Goal: Task Accomplishment & Management: Complete application form

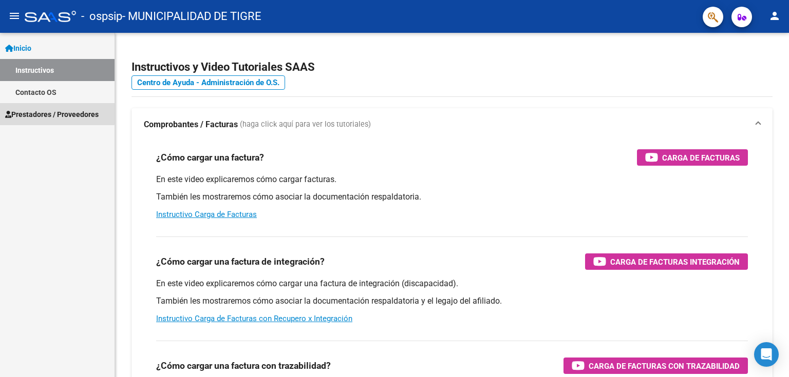
click at [48, 113] on span "Prestadores / Proveedores" at bounding box center [51, 114] width 93 height 11
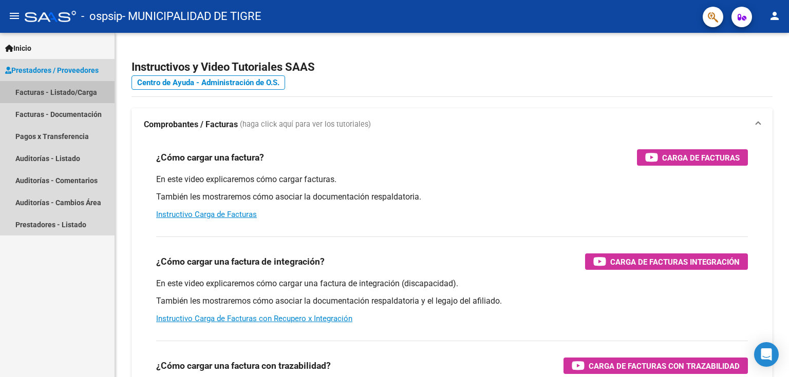
click at [49, 92] on link "Facturas - Listado/Carga" at bounding box center [57, 92] width 114 height 22
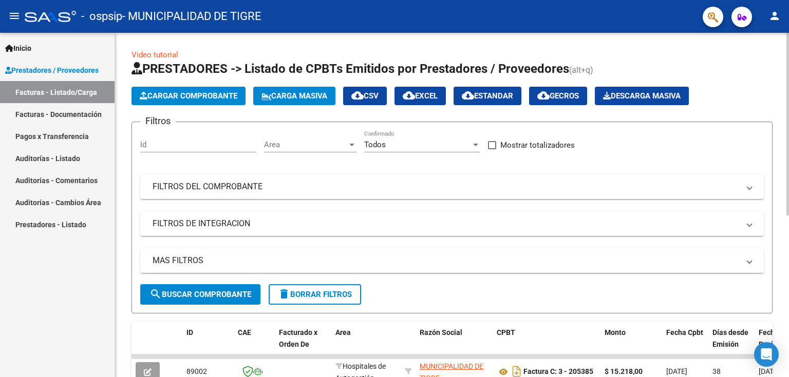
click at [181, 97] on span "Cargar Comprobante" at bounding box center [189, 95] width 98 height 9
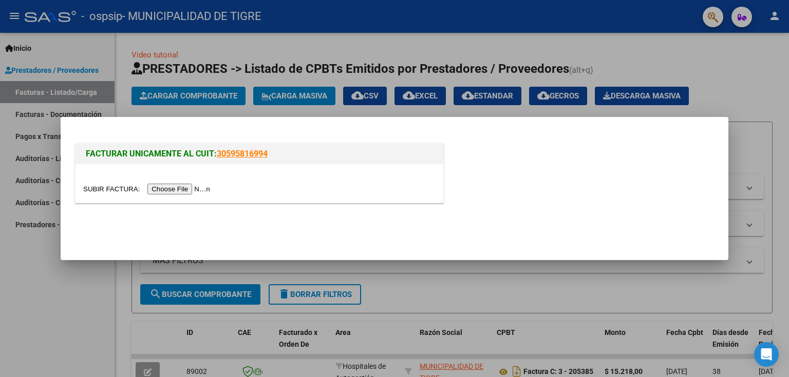
click at [187, 189] on input "file" at bounding box center [148, 189] width 130 height 11
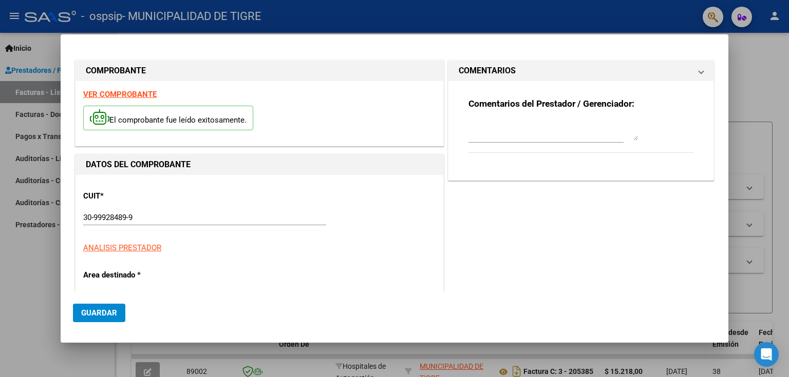
type input "920"
type input "$ 654,00"
type input "[DATE]"
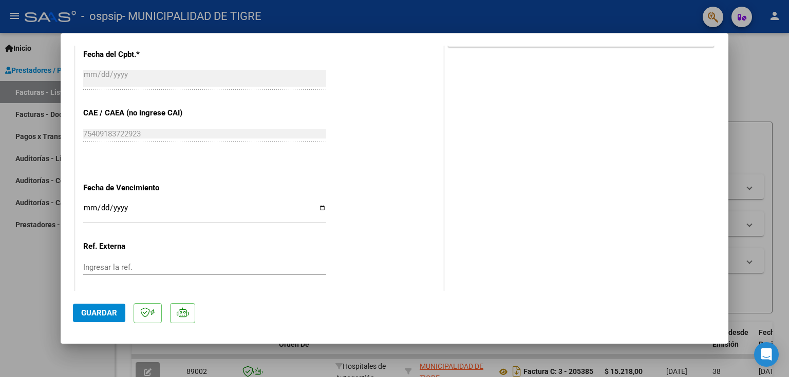
scroll to position [541, 0]
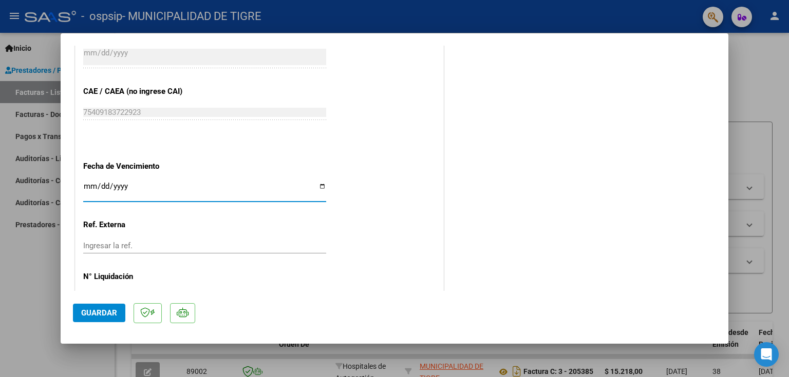
click at [90, 185] on input "Ingresar la fecha" at bounding box center [204, 190] width 243 height 16
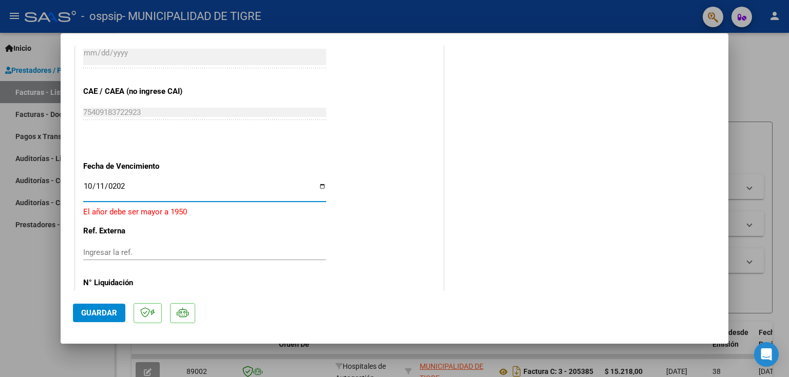
type input "[DATE]"
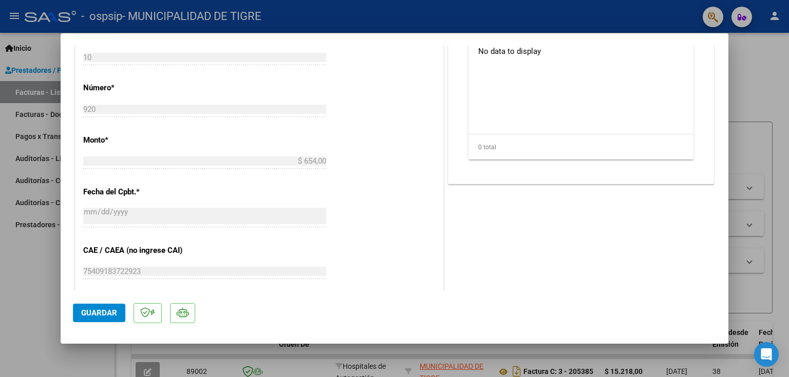
scroll to position [0, 0]
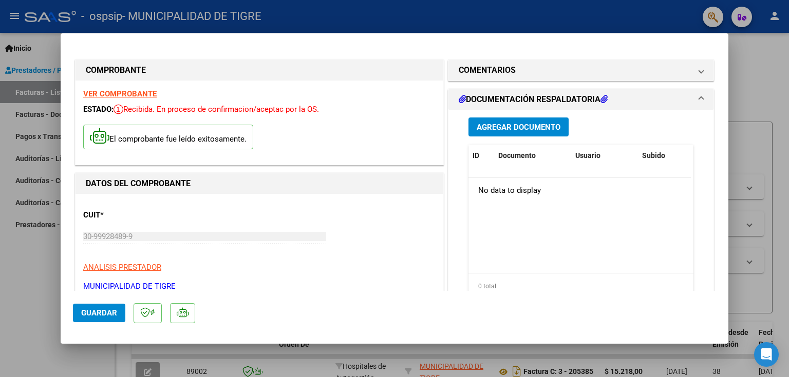
click at [515, 128] on span "Agregar Documento" at bounding box center [518, 127] width 84 height 9
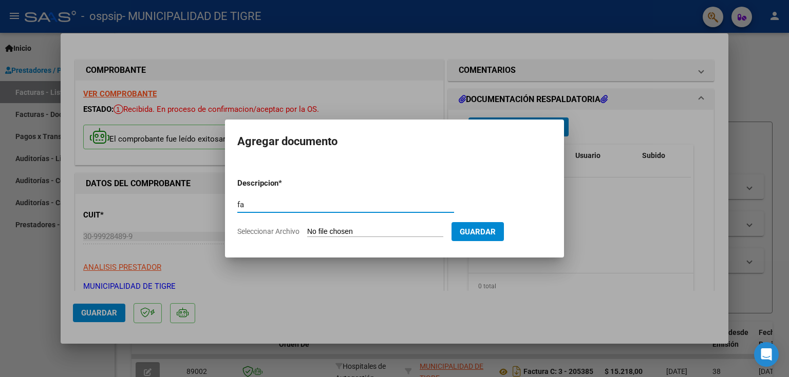
type input "f"
type input "FAC 920"
click at [347, 230] on input "Seleccionar Archivo" at bounding box center [375, 232] width 136 height 10
type input "C:\fakepath\2422 920.pdf"
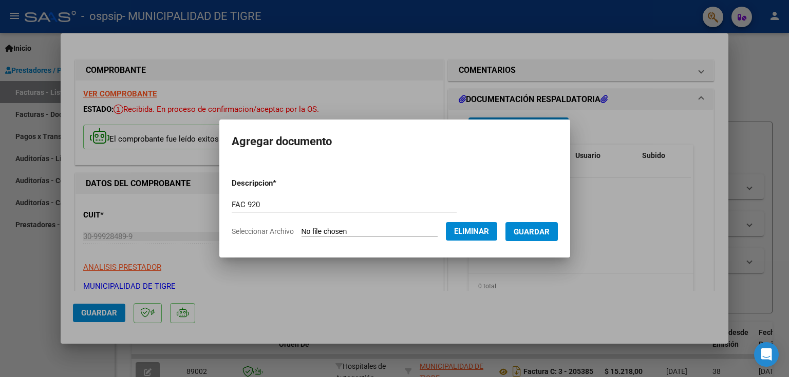
click at [541, 232] on span "Guardar" at bounding box center [531, 231] width 36 height 9
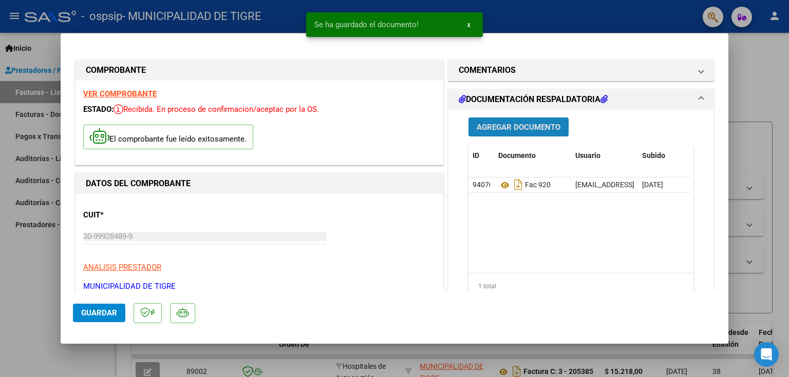
click at [516, 125] on span "Agregar Documento" at bounding box center [518, 127] width 84 height 9
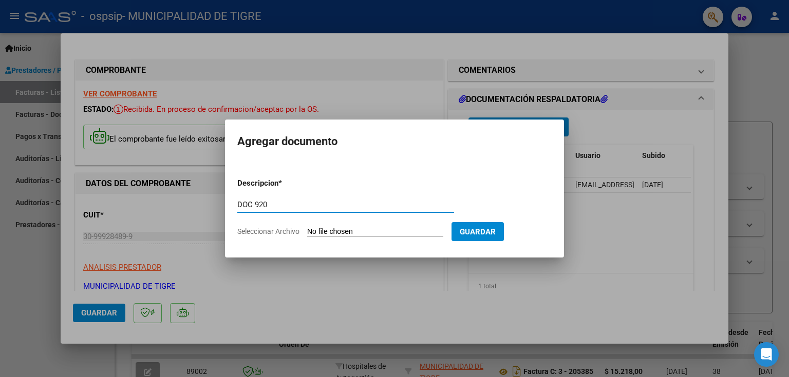
type input "DOC 920"
click at [371, 233] on input "Seleccionar Archivo" at bounding box center [375, 232] width 136 height 10
type input "C:\fakepath\OSPSIP-2422 0010-00000920.pdf"
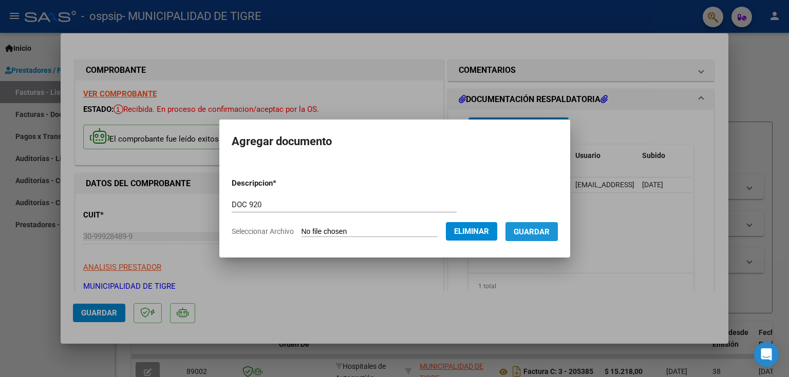
click at [540, 230] on span "Guardar" at bounding box center [531, 231] width 36 height 9
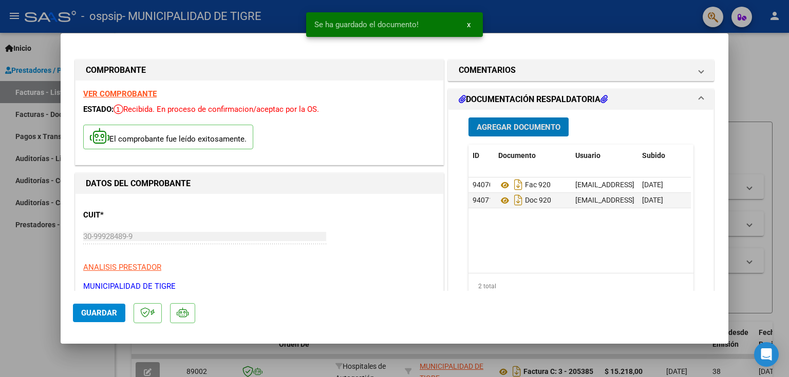
click at [105, 316] on span "Guardar" at bounding box center [99, 313] width 36 height 9
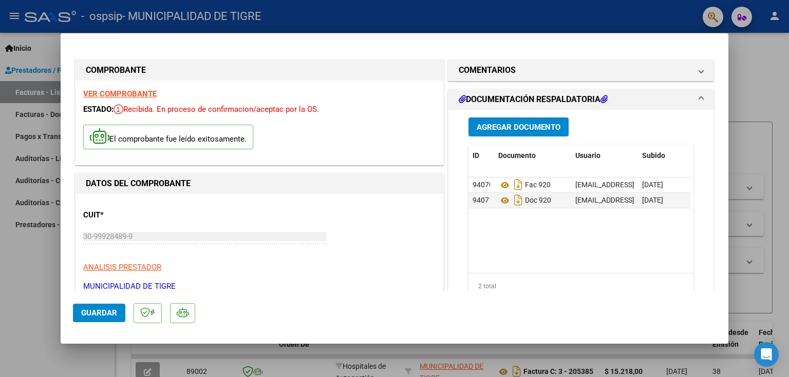
click at [764, 61] on div at bounding box center [394, 188] width 789 height 377
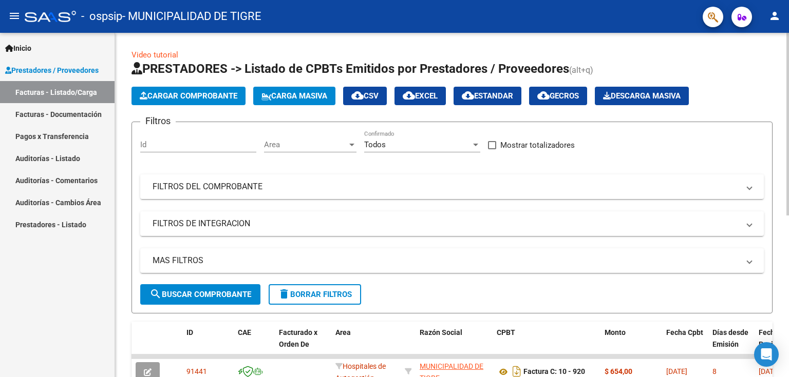
click at [185, 97] on span "Cargar Comprobante" at bounding box center [189, 95] width 98 height 9
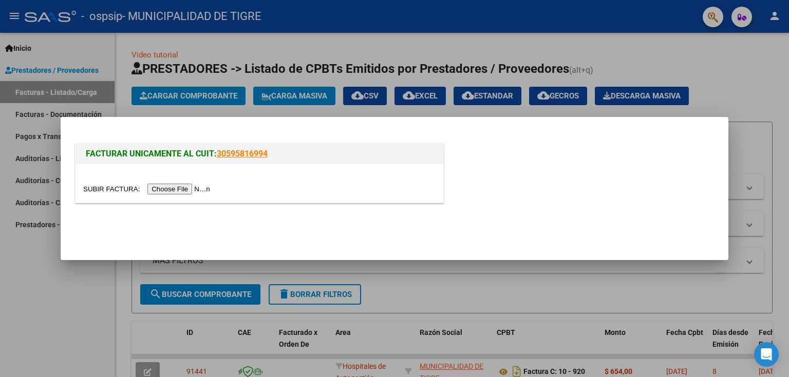
click at [201, 192] on input "file" at bounding box center [148, 189] width 130 height 11
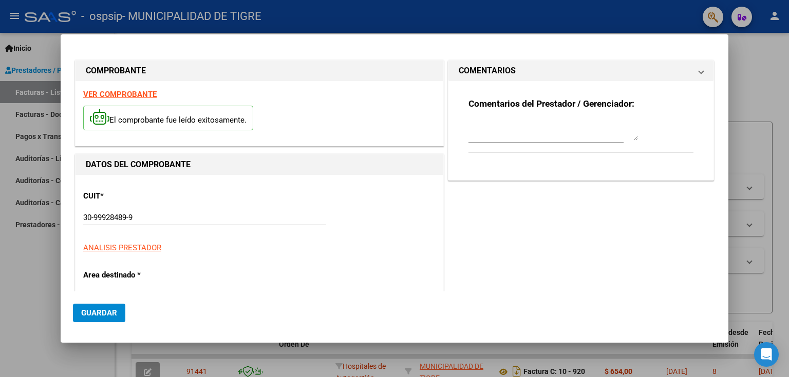
type input "924"
type input "$ 3.998,00"
type input "[DATE]"
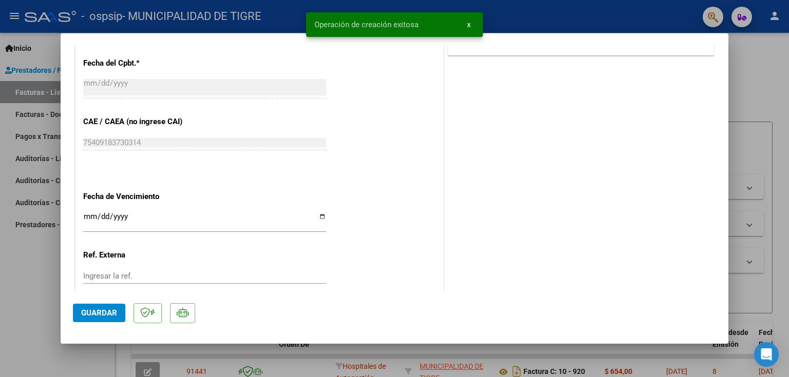
scroll to position [530, 0]
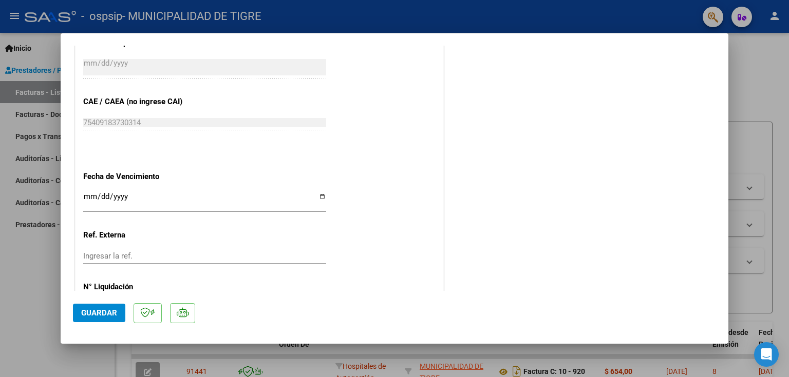
click at [86, 191] on div "Ingresar la fecha" at bounding box center [204, 201] width 243 height 22
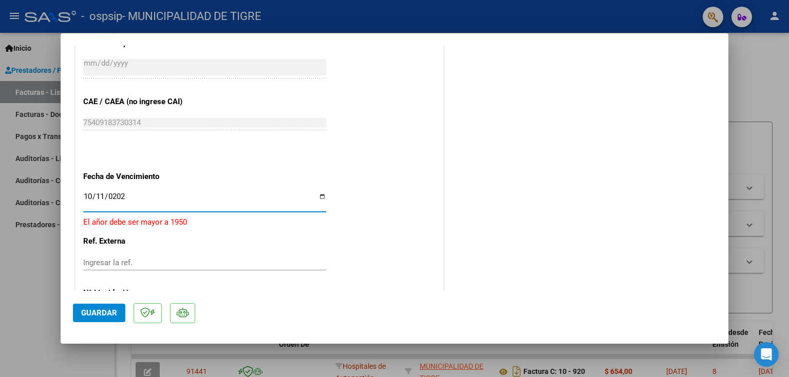
type input "[DATE]"
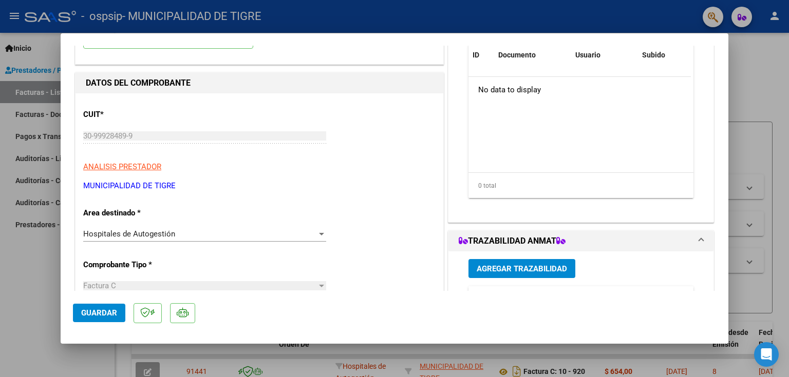
scroll to position [0, 0]
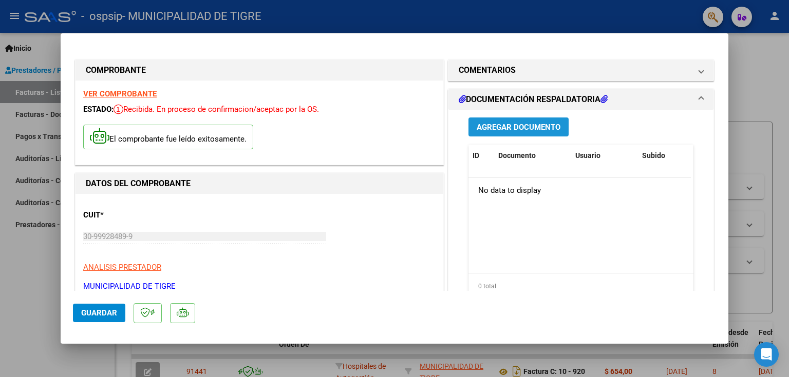
click at [501, 128] on span "Agregar Documento" at bounding box center [518, 127] width 84 height 9
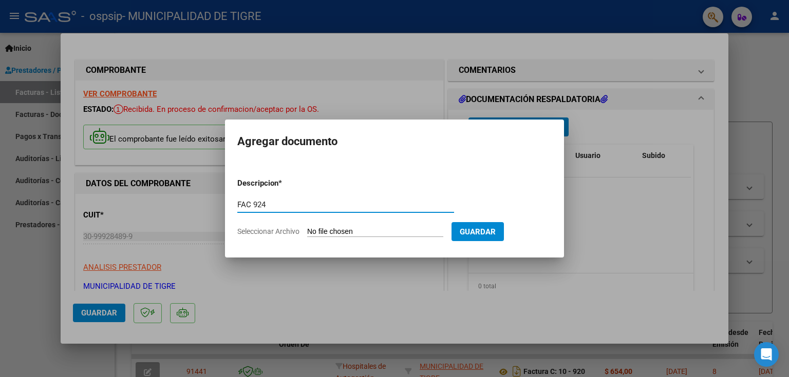
type input "FAC 924"
click at [352, 231] on input "Seleccionar Archivo" at bounding box center [375, 232] width 136 height 10
type input "C:\fakepath\2426 924.pdf"
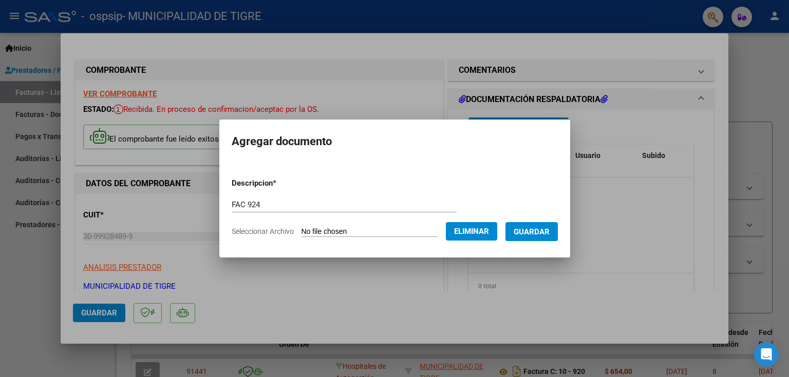
click at [570, 224] on mat-dialog-content "Descripcion * FAC 924 Escriba aquí una descripcion Seleccionar Archivo Eliminar…" at bounding box center [394, 203] width 351 height 83
click at [531, 236] on span "Guardar" at bounding box center [531, 231] width 36 height 9
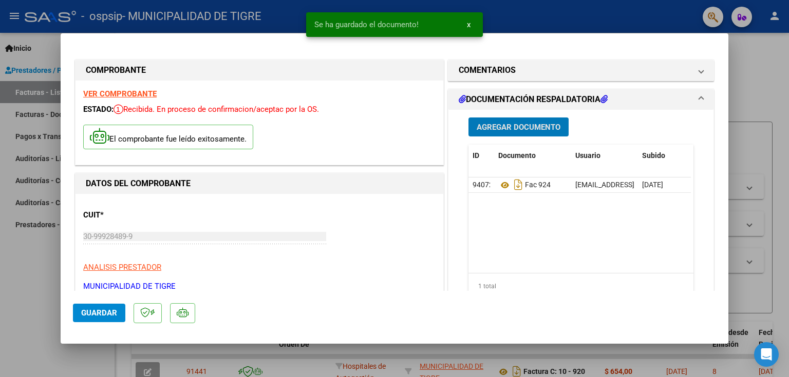
click at [507, 129] on span "Agregar Documento" at bounding box center [518, 127] width 84 height 9
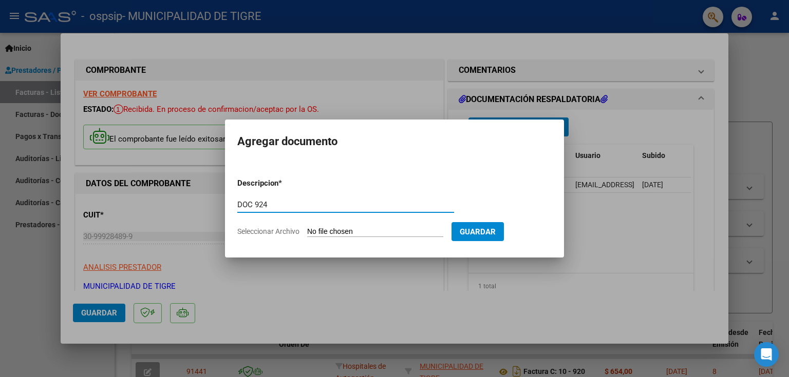
type input "DOC 924"
click at [341, 232] on input "Seleccionar Archivo" at bounding box center [375, 232] width 136 height 10
type input "C:\fakepath\OSPSIP-2426 0010-00000924.pdf"
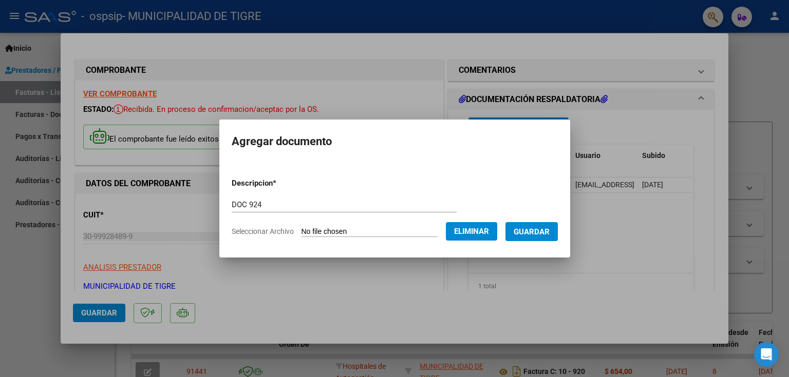
click at [548, 234] on span "Guardar" at bounding box center [531, 231] width 36 height 9
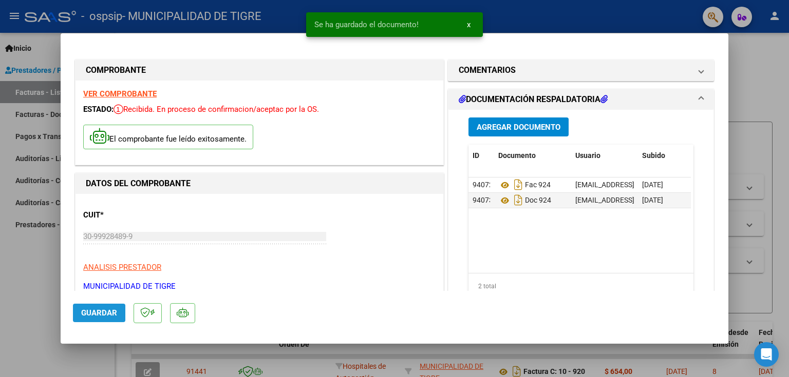
click at [98, 319] on button "Guardar" at bounding box center [99, 313] width 52 height 18
click at [755, 59] on div at bounding box center [394, 188] width 789 height 377
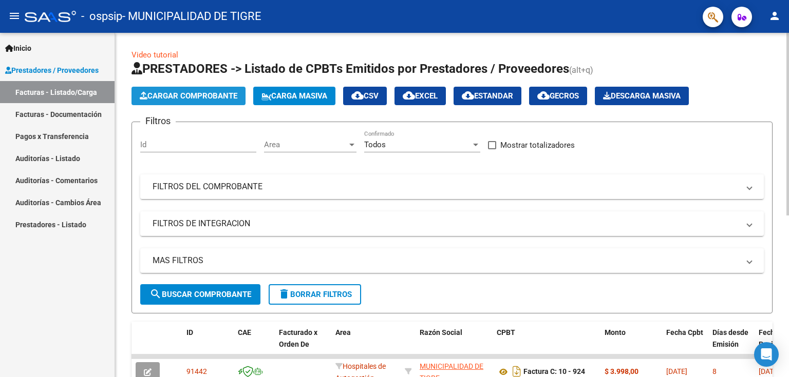
click at [179, 91] on span "Cargar Comprobante" at bounding box center [189, 95] width 98 height 9
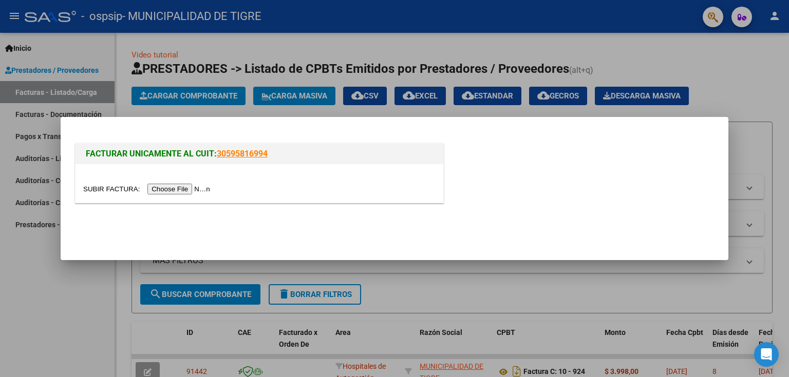
click at [175, 185] on input "file" at bounding box center [148, 189] width 130 height 11
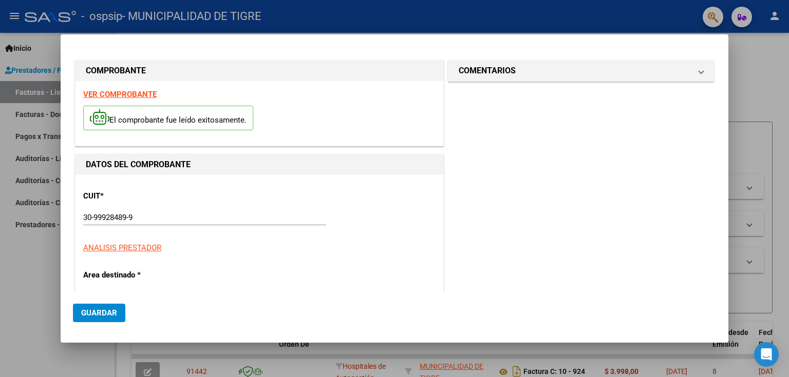
type input "928"
type input "$ 1.520,00"
type input "[DATE]"
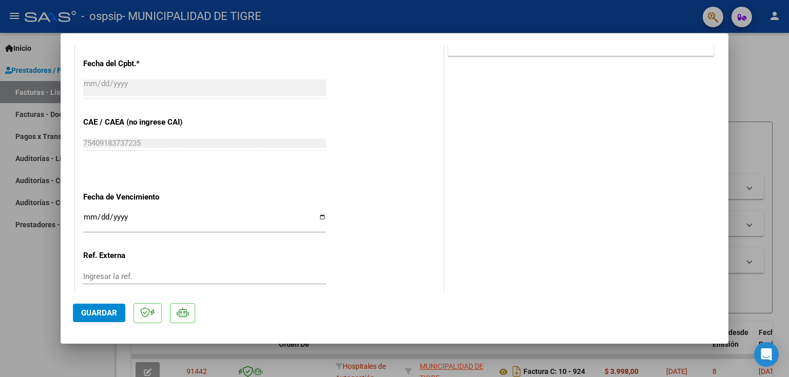
scroll to position [564, 0]
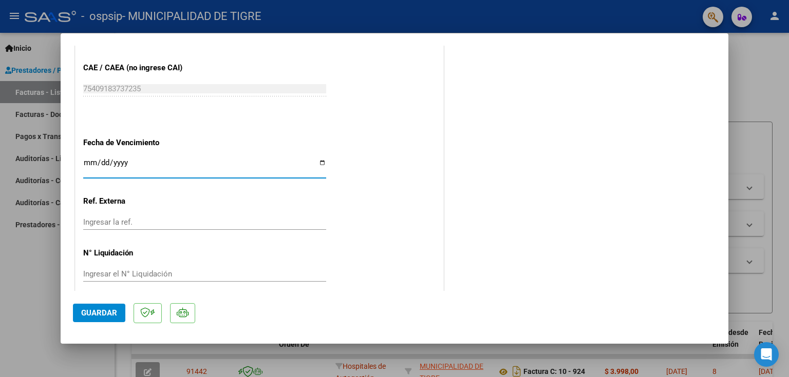
click at [92, 161] on input "Ingresar la fecha" at bounding box center [204, 167] width 243 height 16
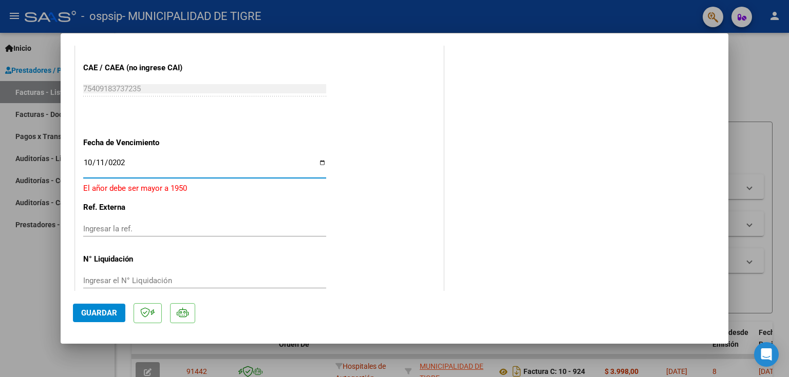
type input "[DATE]"
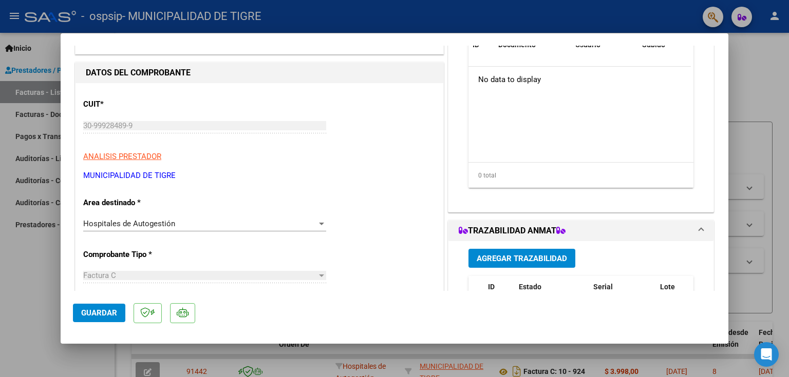
scroll to position [0, 0]
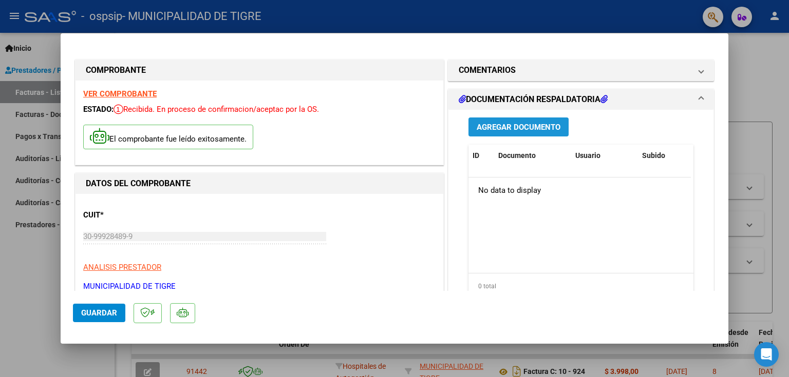
click at [503, 123] on span "Agregar Documento" at bounding box center [518, 127] width 84 height 9
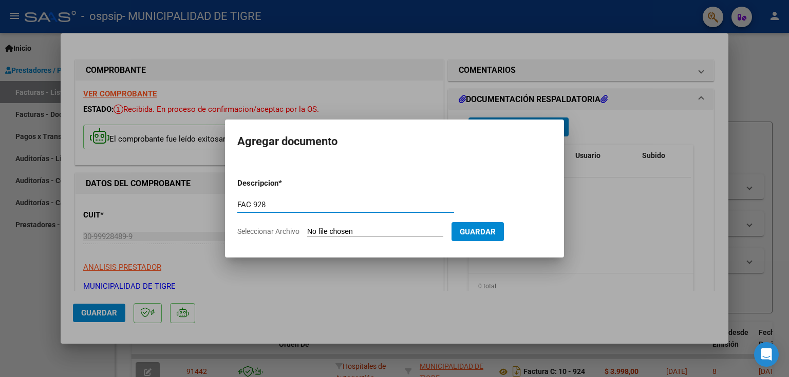
type input "FAC 928"
click at [349, 230] on input "Seleccionar Archivo" at bounding box center [375, 232] width 136 height 10
type input "C:\fakepath\2430 928.pdf"
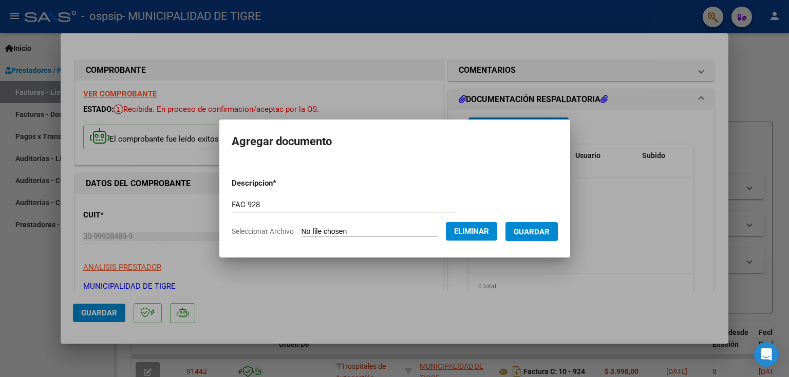
click at [549, 238] on button "Guardar" at bounding box center [531, 231] width 52 height 19
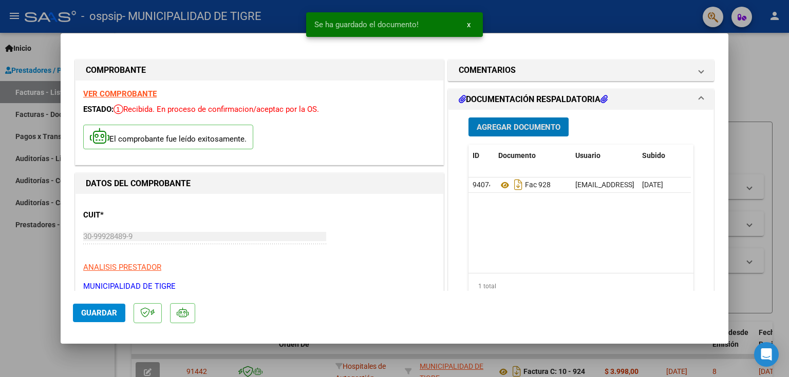
click at [489, 127] on span "Agregar Documento" at bounding box center [518, 127] width 84 height 9
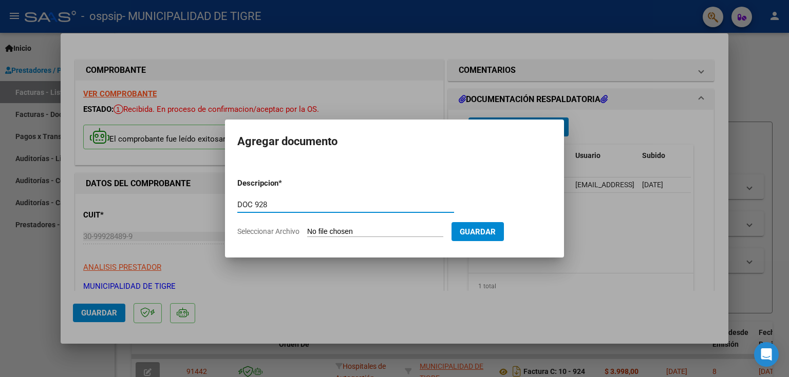
type input "DOC 928"
click at [365, 233] on input "Seleccionar Archivo" at bounding box center [375, 232] width 136 height 10
type input "C:\fakepath\OSPSIP-2430 0010-00000928.pdf"
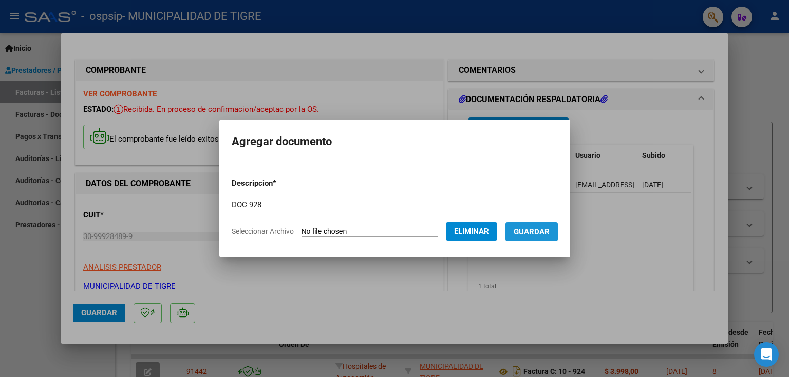
click at [541, 234] on span "Guardar" at bounding box center [531, 231] width 36 height 9
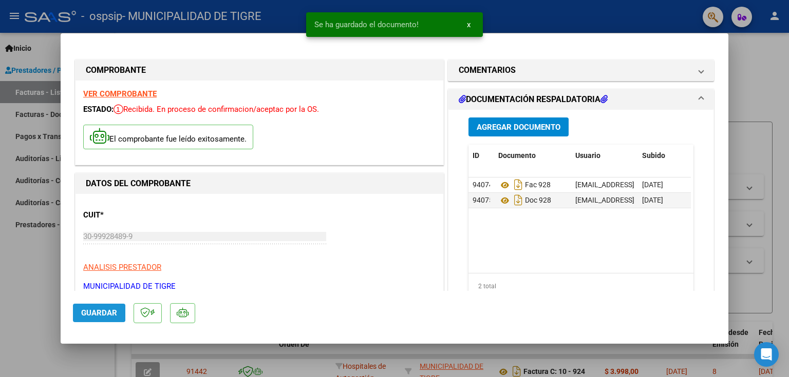
click at [93, 312] on span "Guardar" at bounding box center [99, 313] width 36 height 9
click at [762, 64] on div at bounding box center [394, 188] width 789 height 377
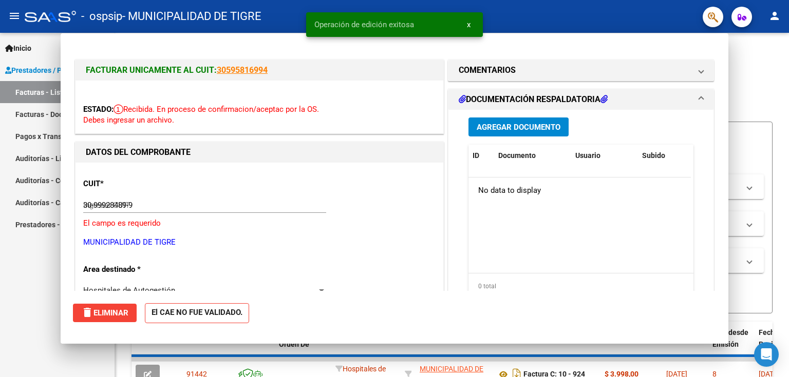
type input "$ 0,00"
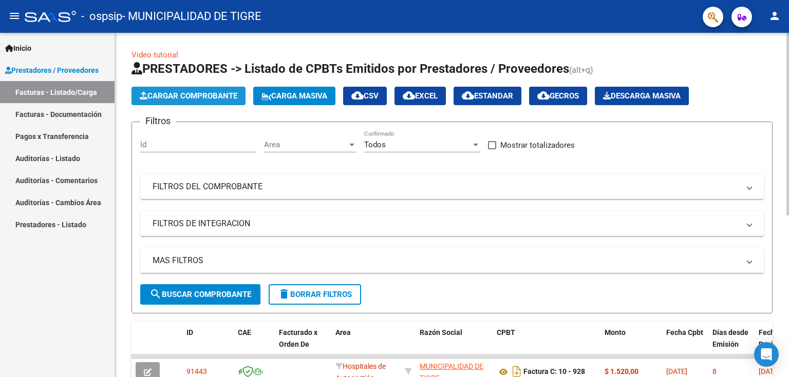
click at [179, 99] on span "Cargar Comprobante" at bounding box center [189, 95] width 98 height 9
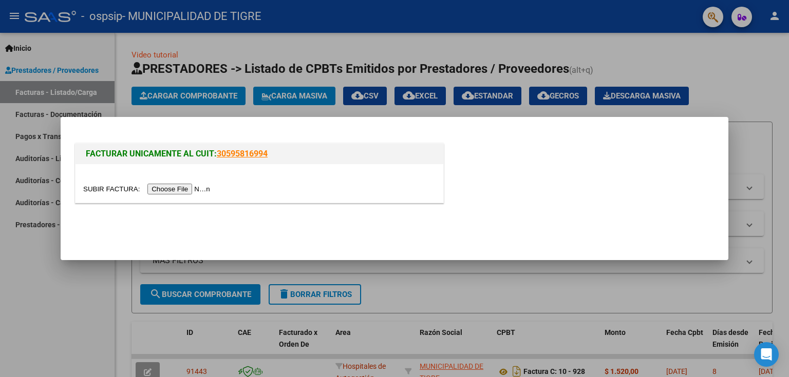
click at [160, 190] on input "file" at bounding box center [148, 189] width 130 height 11
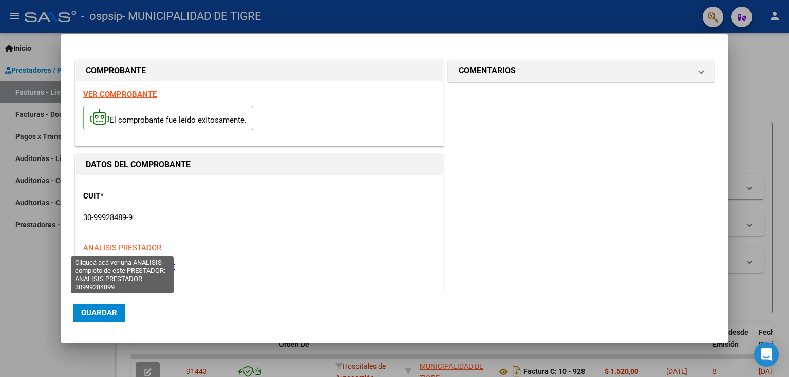
type input "929"
type input "$ 1.267,00"
type input "[DATE]"
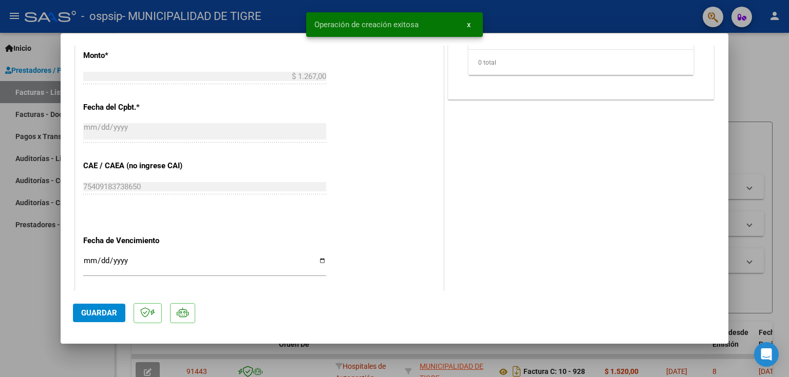
scroll to position [556, 0]
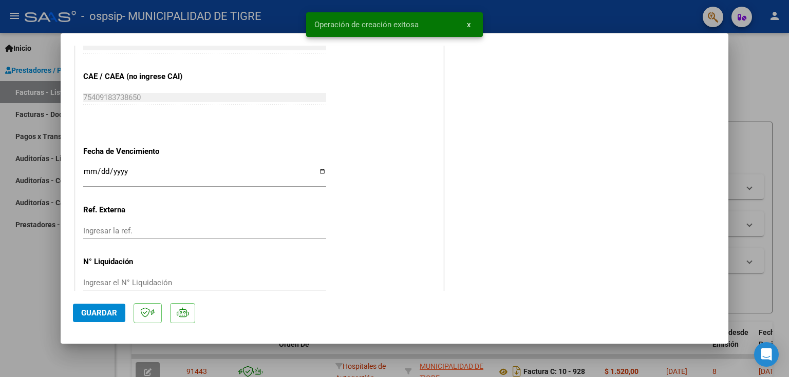
click at [87, 170] on input "Ingresar la fecha" at bounding box center [204, 175] width 243 height 16
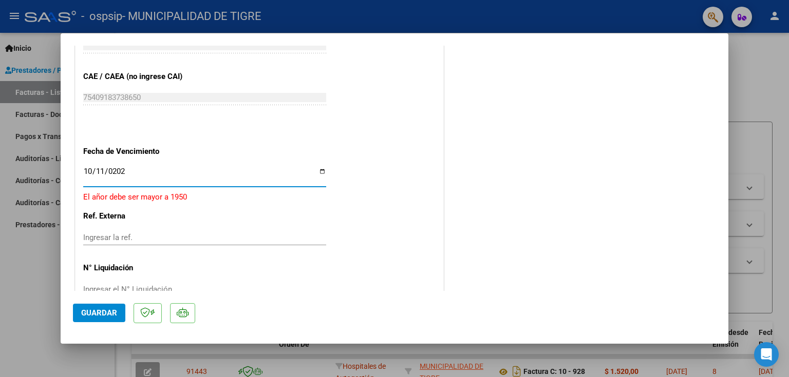
type input "[DATE]"
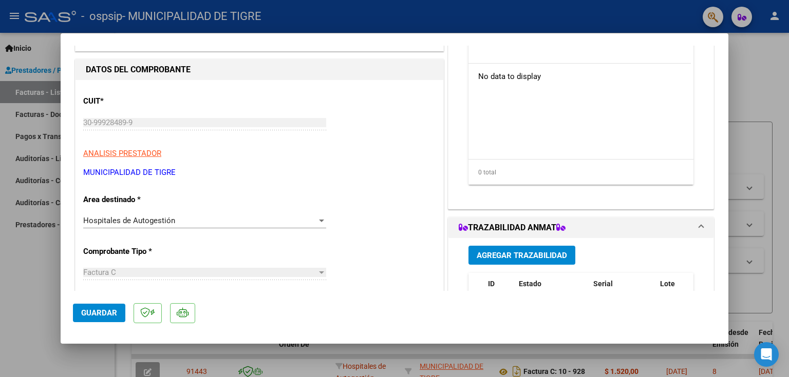
scroll to position [0, 0]
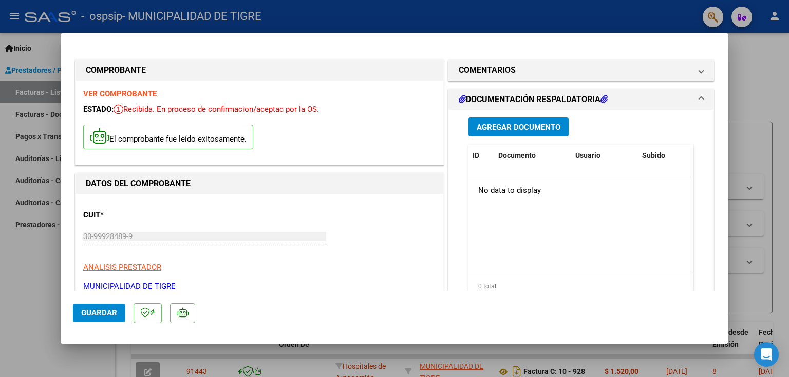
click at [503, 124] on span "Agregar Documento" at bounding box center [518, 127] width 84 height 9
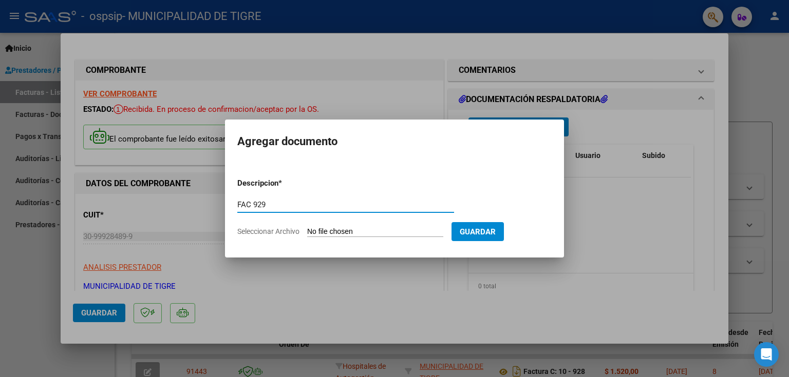
type input "FAC 929"
click at [365, 232] on input "Seleccionar Archivo" at bounding box center [375, 232] width 136 height 10
type input "C:\fakepath\2431 929.pdf"
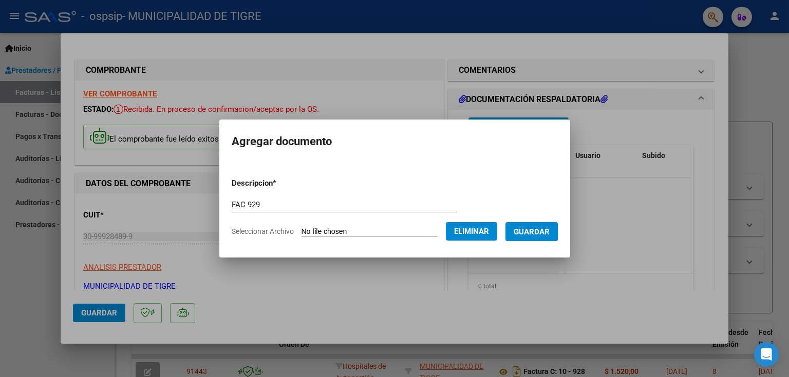
click at [539, 232] on span "Guardar" at bounding box center [531, 231] width 36 height 9
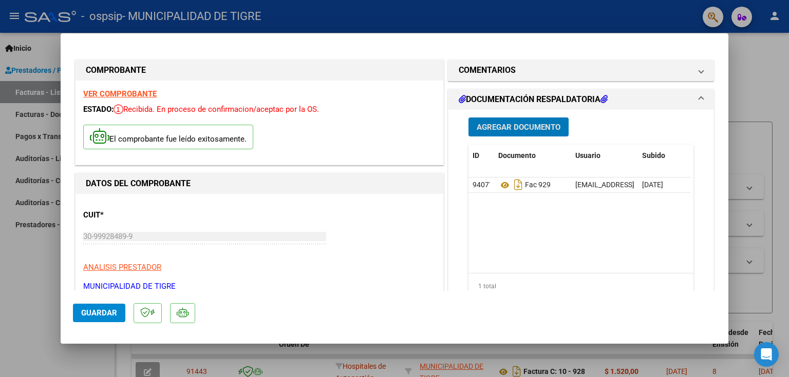
click at [522, 127] on span "Agregar Documento" at bounding box center [518, 127] width 84 height 9
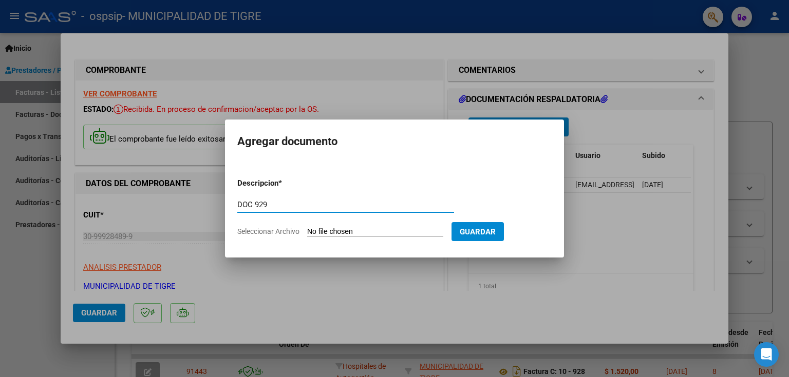
type input "DOC 929"
click at [340, 232] on input "Seleccionar Archivo" at bounding box center [375, 232] width 136 height 10
type input "C:\fakepath\OSPSIP-2431 0010-00000929.pdf"
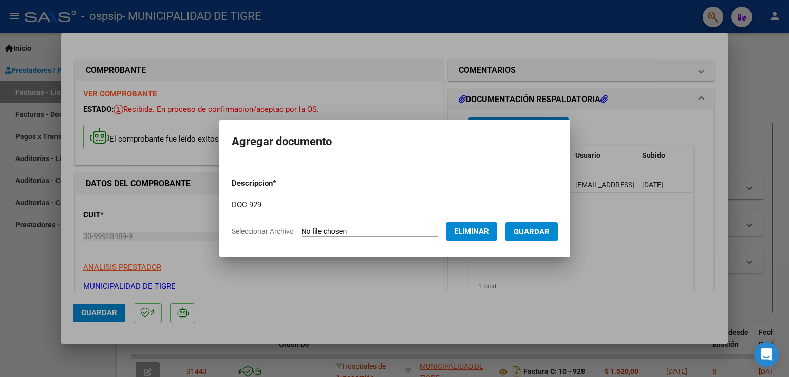
click at [541, 231] on span "Guardar" at bounding box center [531, 231] width 36 height 9
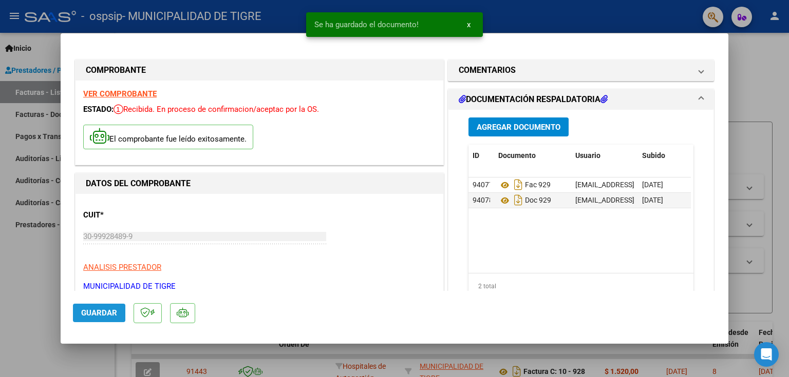
click at [93, 314] on span "Guardar" at bounding box center [99, 313] width 36 height 9
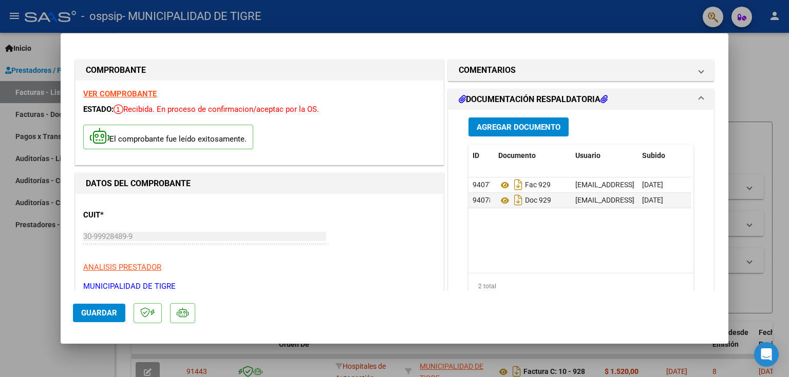
click at [102, 312] on span "Guardar" at bounding box center [99, 313] width 36 height 9
click at [88, 312] on span "Guardar" at bounding box center [99, 313] width 36 height 9
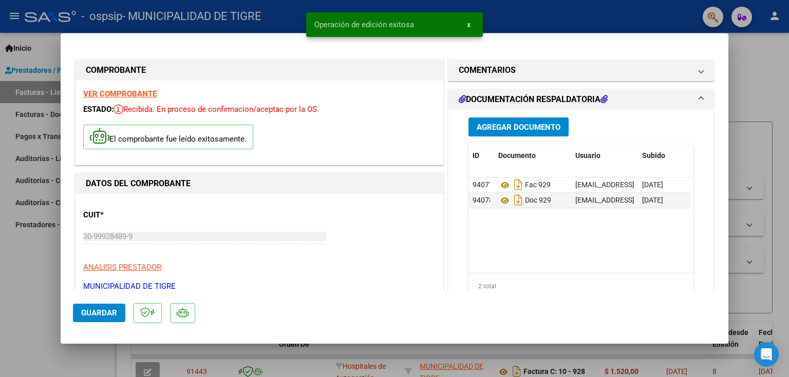
click at [765, 88] on div at bounding box center [394, 188] width 789 height 377
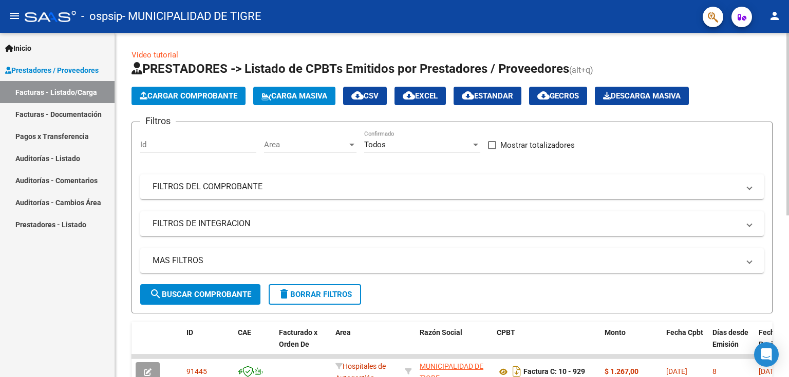
click at [217, 97] on span "Cargar Comprobante" at bounding box center [189, 95] width 98 height 9
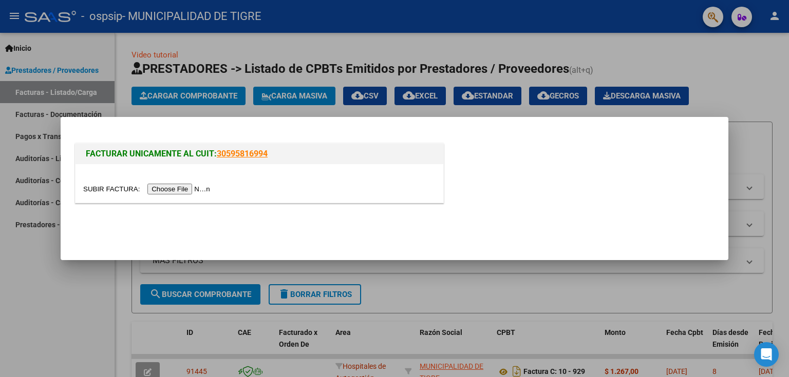
click at [171, 191] on input "file" at bounding box center [148, 189] width 130 height 11
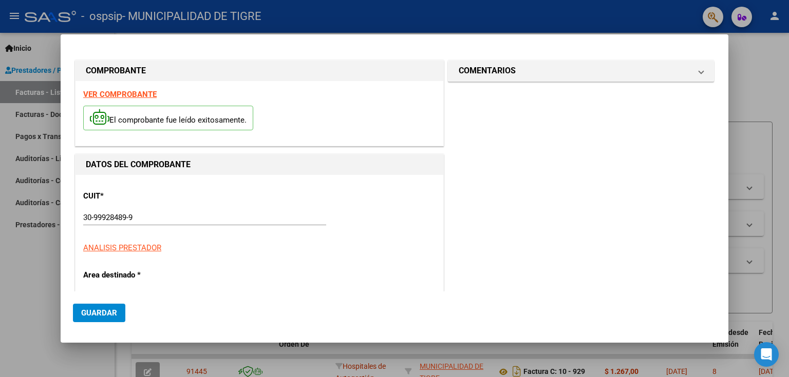
type input "931"
type input "$ 1.520,00"
type input "[DATE]"
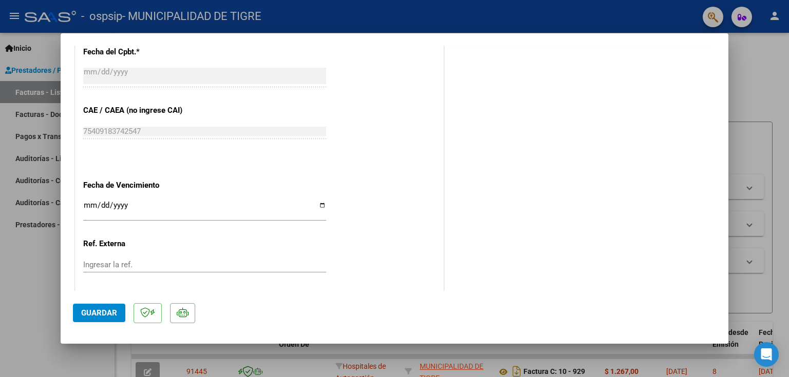
scroll to position [575, 0]
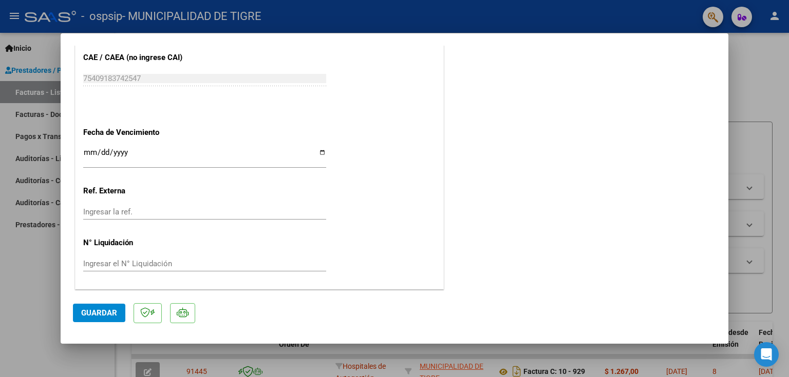
click at [86, 152] on input "Ingresar la fecha" at bounding box center [204, 156] width 243 height 16
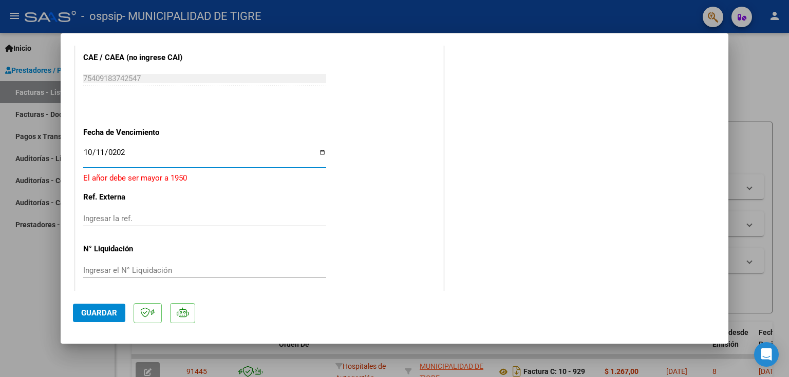
type input "[DATE]"
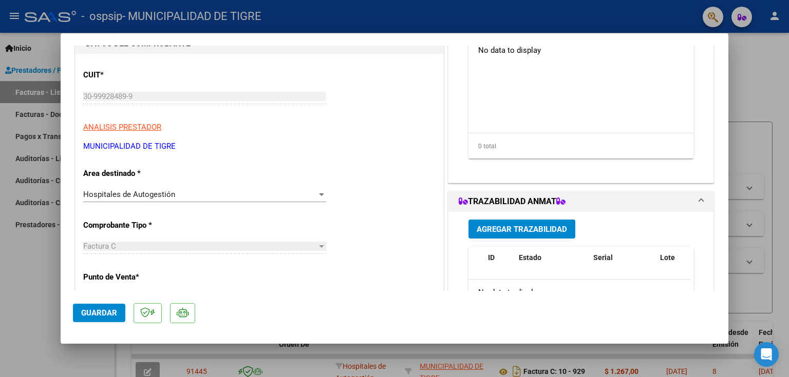
scroll to position [0, 0]
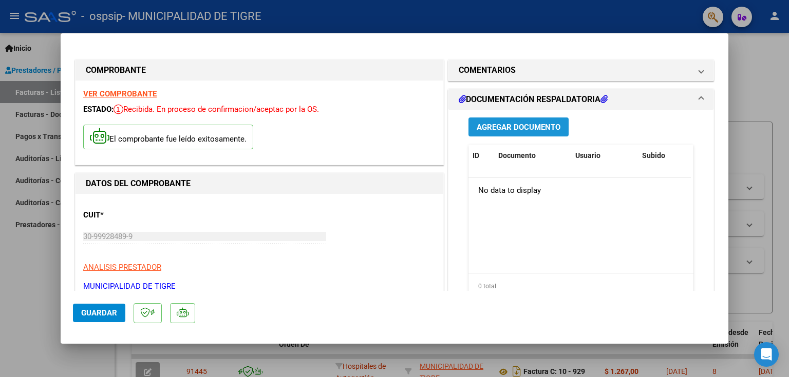
click at [524, 125] on span "Agregar Documento" at bounding box center [518, 127] width 84 height 9
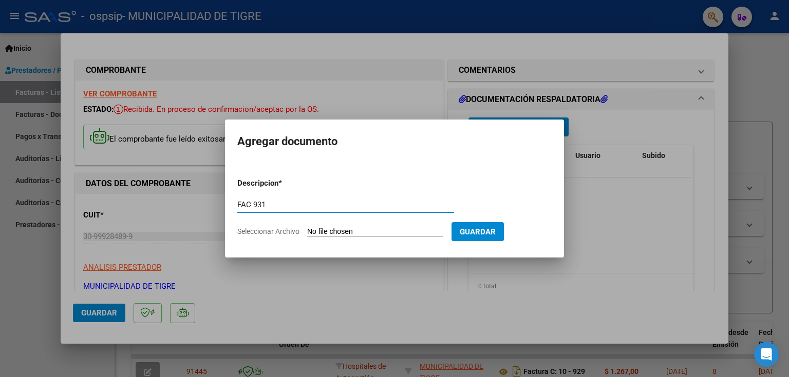
type input "FAC 931"
click at [336, 233] on input "Seleccionar Archivo" at bounding box center [375, 232] width 136 height 10
type input "C:\fakepath\2433 931.pdf"
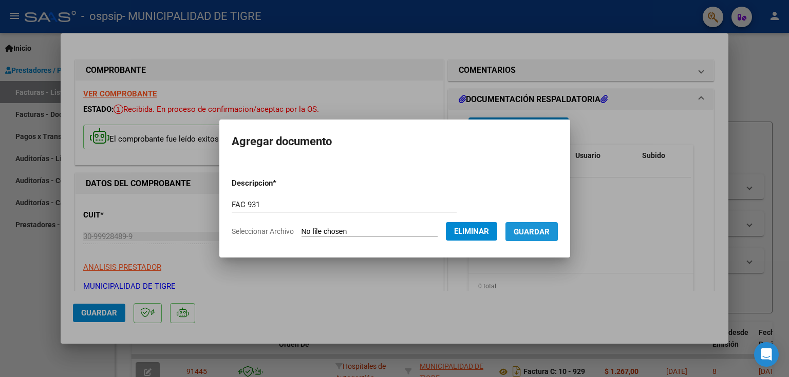
click at [538, 228] on span "Guardar" at bounding box center [531, 231] width 36 height 9
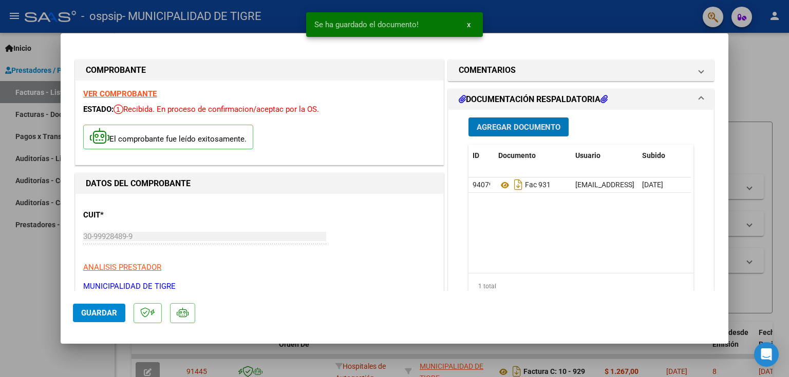
click at [507, 124] on span "Agregar Documento" at bounding box center [518, 127] width 84 height 9
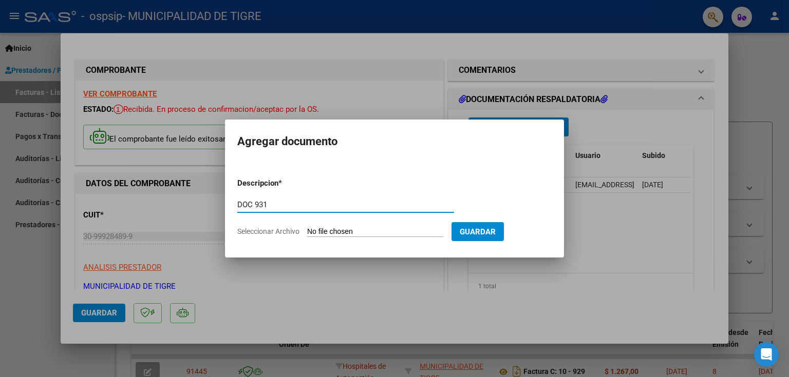
type input "DOC 931"
click at [391, 234] on input "Seleccionar Archivo" at bounding box center [375, 232] width 136 height 10
type input "C:\fakepath\OSPSIP-2433 0010-00000931.pdf"
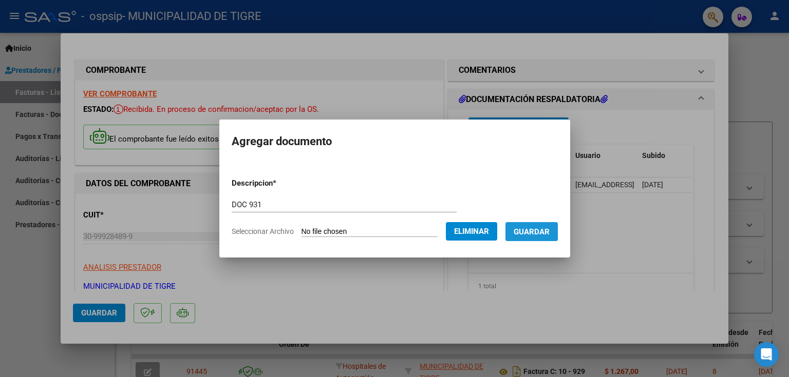
click at [542, 229] on span "Guardar" at bounding box center [531, 231] width 36 height 9
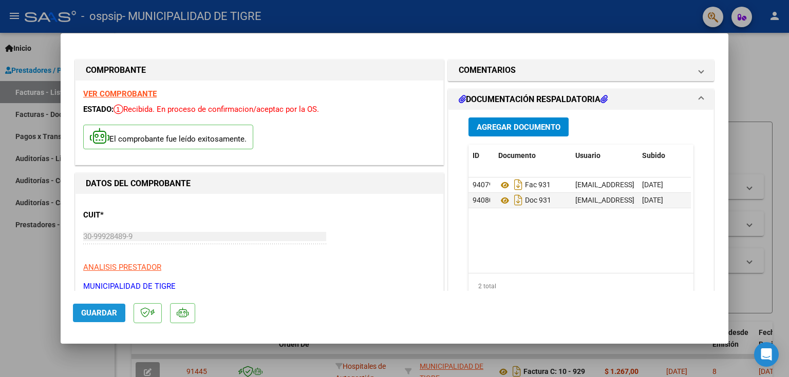
click at [107, 314] on span "Guardar" at bounding box center [99, 313] width 36 height 9
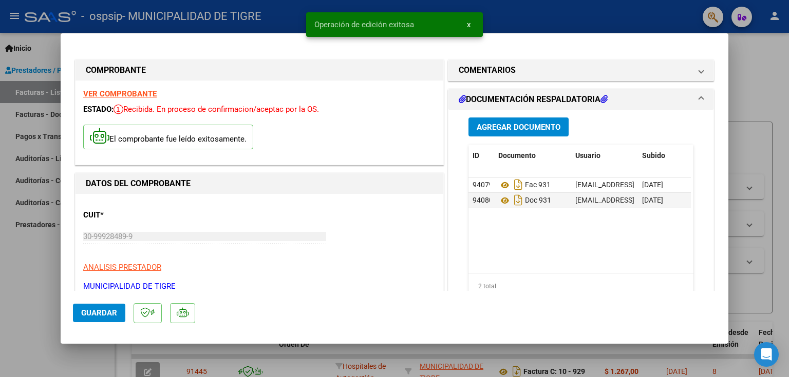
click at [766, 91] on div at bounding box center [394, 188] width 789 height 377
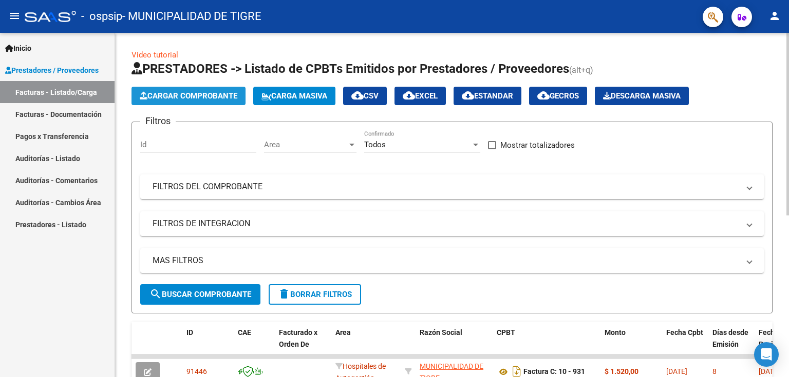
click at [185, 96] on span "Cargar Comprobante" at bounding box center [189, 95] width 98 height 9
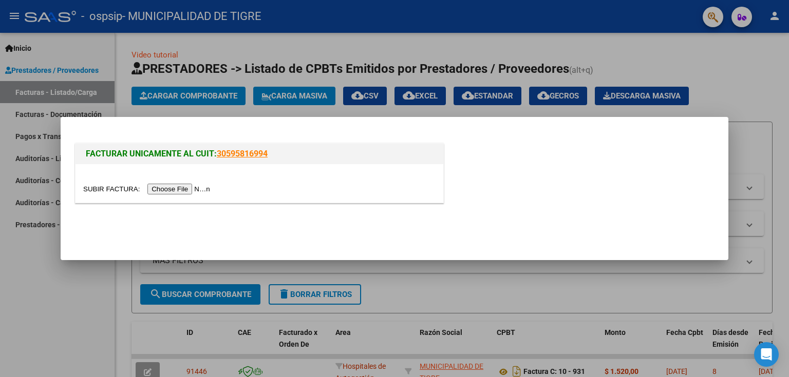
click at [204, 188] on input "file" at bounding box center [148, 189] width 130 height 11
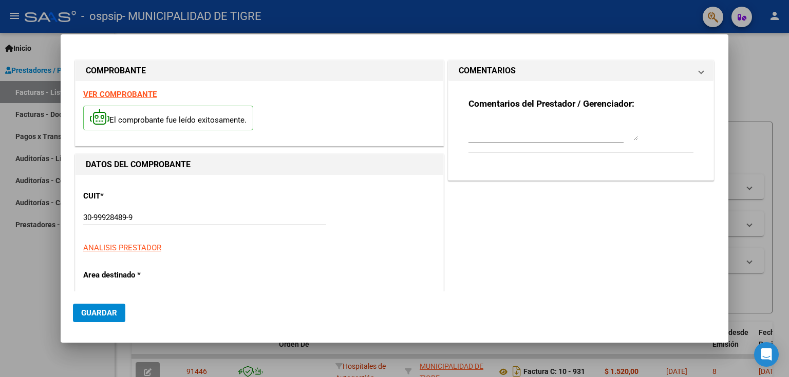
type input "933"
type input "$ 13.118,00"
type input "[DATE]"
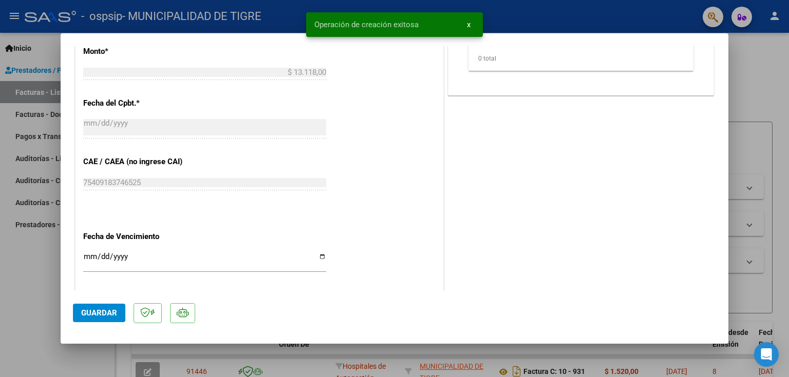
scroll to position [482, 0]
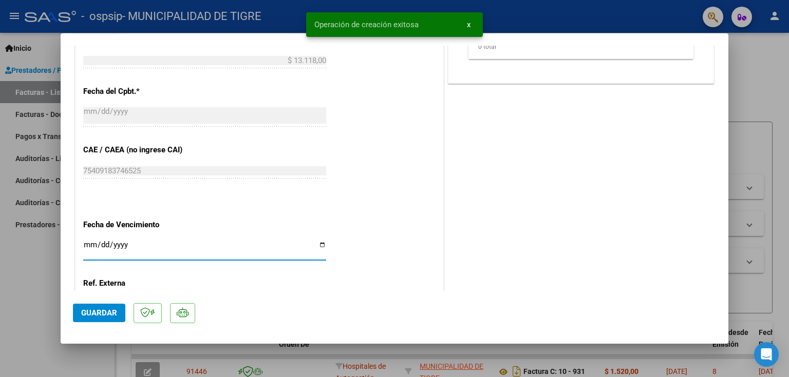
click at [86, 244] on input "Ingresar la fecha" at bounding box center [204, 249] width 243 height 16
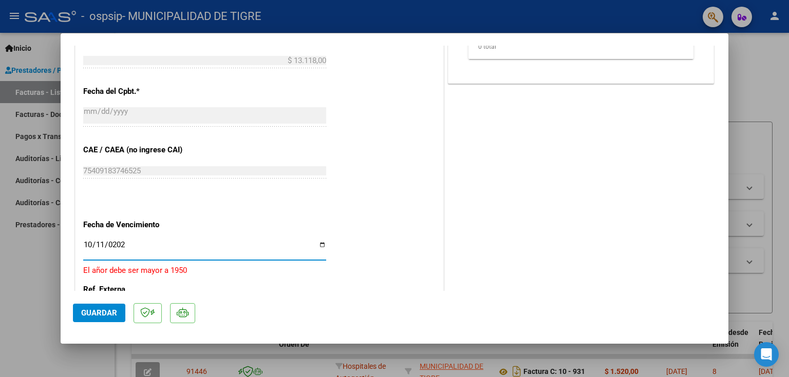
type input "[DATE]"
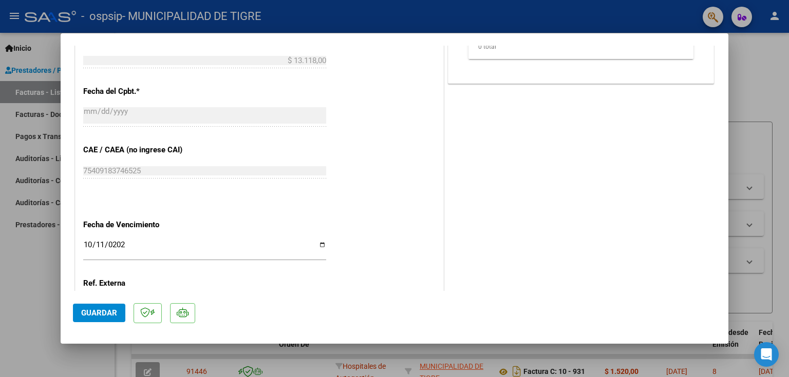
scroll to position [0, 0]
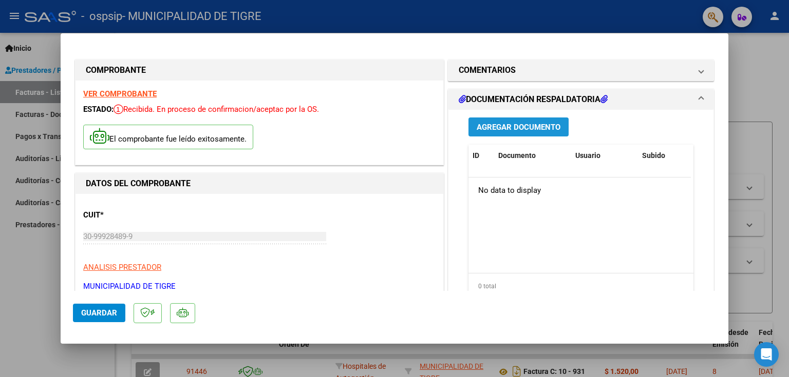
click at [539, 124] on span "Agregar Documento" at bounding box center [518, 127] width 84 height 9
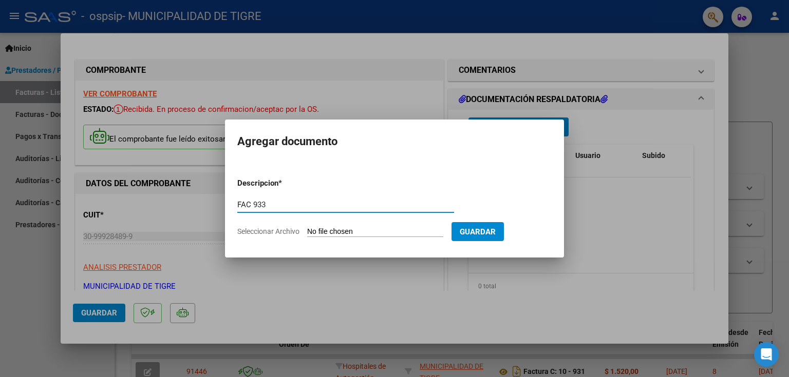
type input "FAC 933"
click at [392, 232] on input "Seleccionar Archivo" at bounding box center [375, 232] width 136 height 10
type input "C:\fakepath\2435 933.pdf"
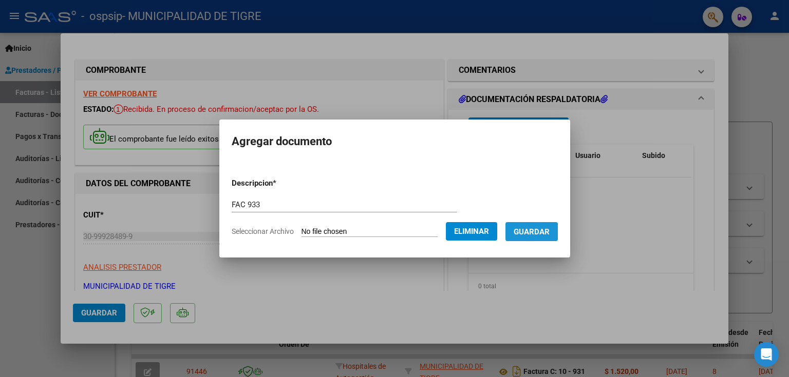
click at [532, 236] on span "Guardar" at bounding box center [531, 231] width 36 height 9
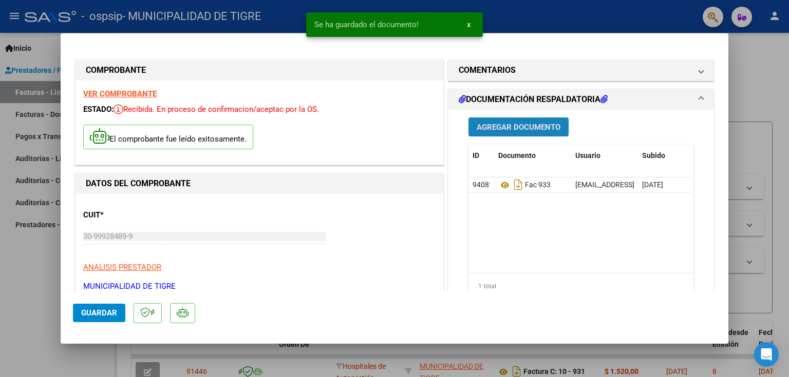
click at [529, 126] on span "Agregar Documento" at bounding box center [518, 127] width 84 height 9
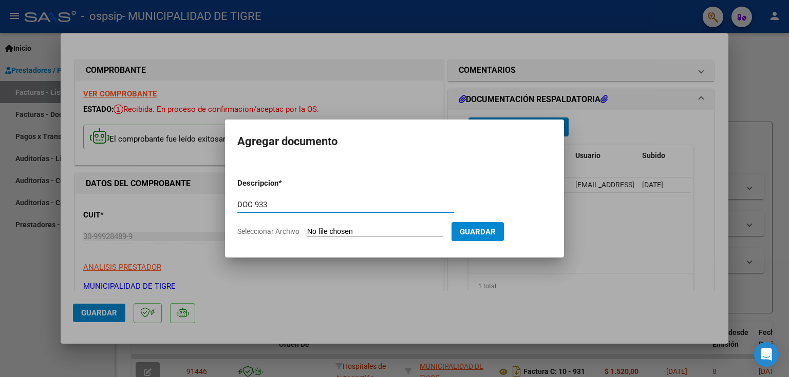
type input "DOC 933"
click at [376, 231] on input "Seleccionar Archivo" at bounding box center [375, 232] width 136 height 10
type input "C:\fakepath\OSPSIP-2435 0010-00000933.pdf"
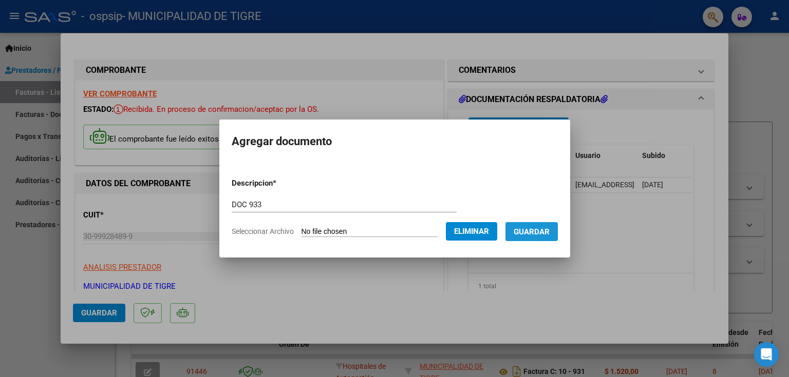
click at [542, 231] on span "Guardar" at bounding box center [531, 231] width 36 height 9
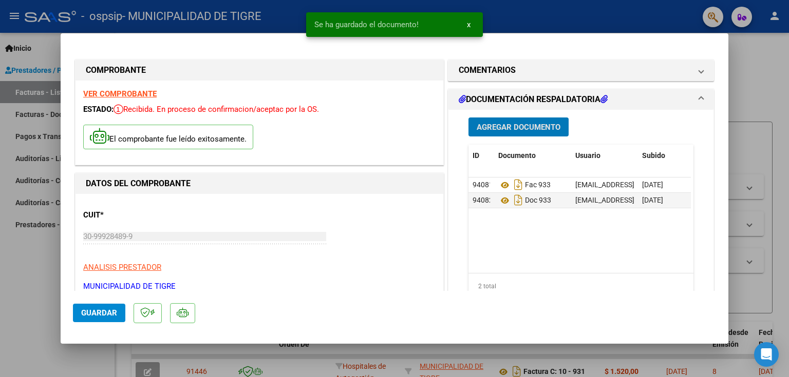
click at [103, 313] on span "Guardar" at bounding box center [99, 313] width 36 height 9
click at [773, 84] on div at bounding box center [394, 188] width 789 height 377
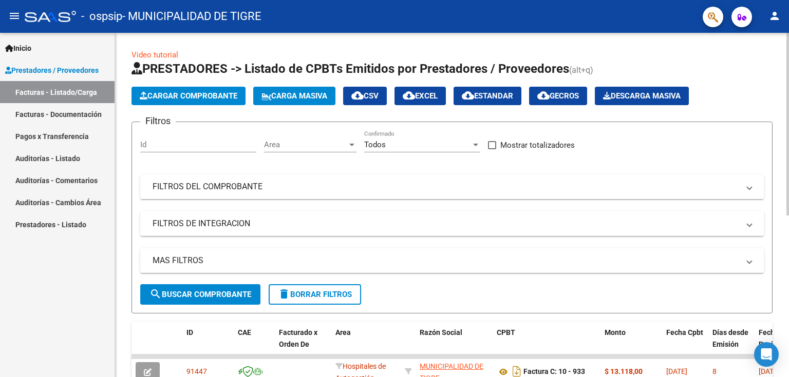
click at [182, 93] on span "Cargar Comprobante" at bounding box center [189, 95] width 98 height 9
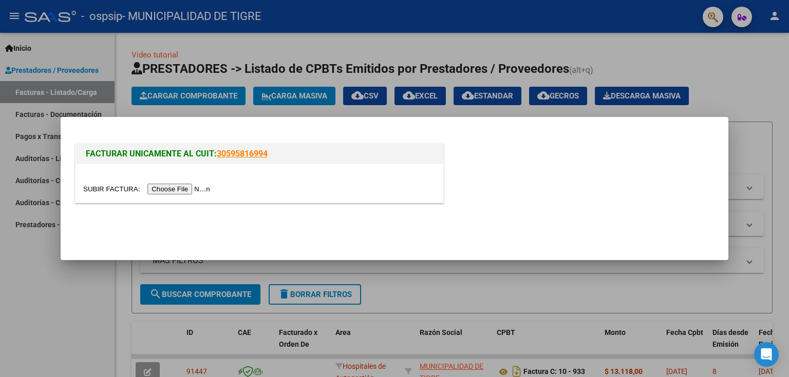
click at [180, 192] on input "file" at bounding box center [148, 189] width 130 height 11
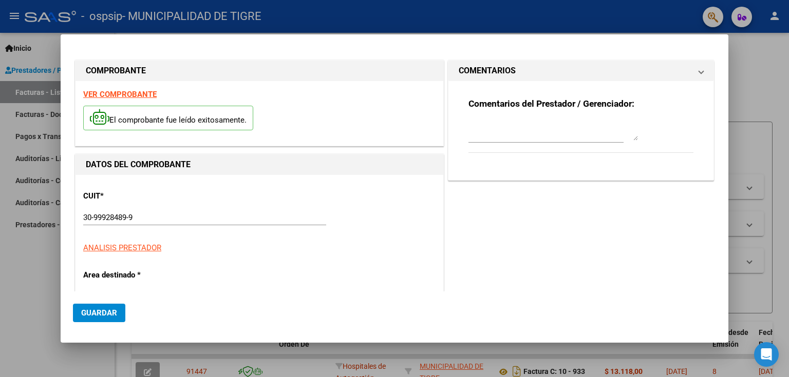
type input "935"
type input "$ 5.321,00"
type input "[DATE]"
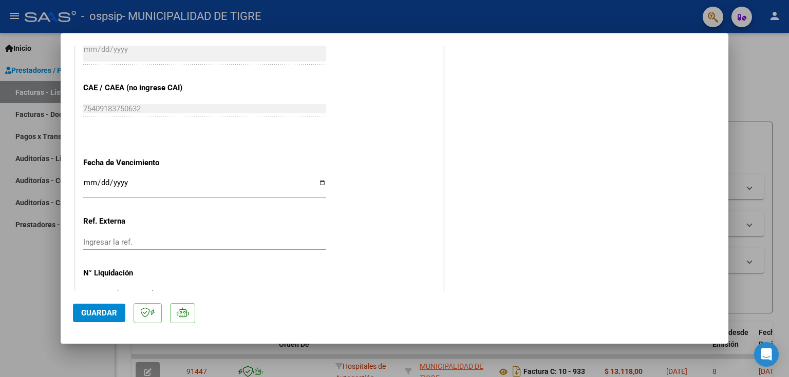
scroll to position [560, 0]
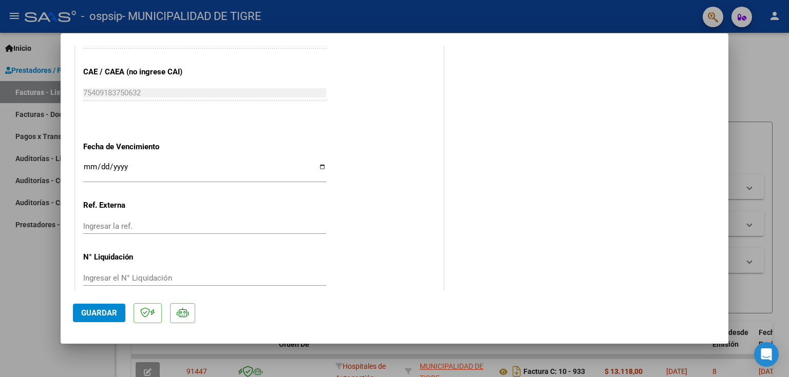
click at [87, 164] on input "Ingresar la fecha" at bounding box center [204, 171] width 243 height 16
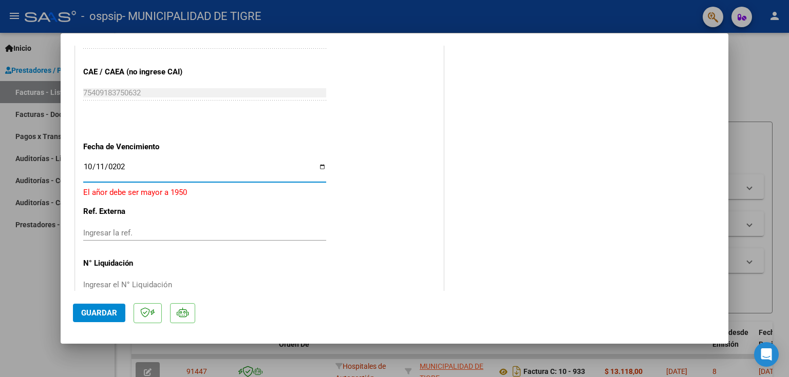
type input "[DATE]"
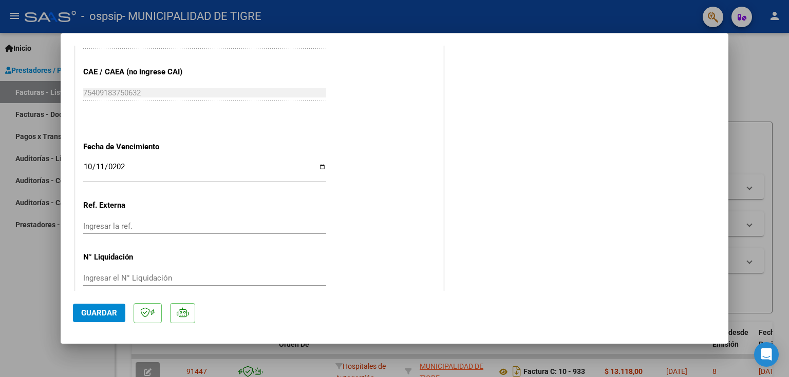
scroll to position [0, 0]
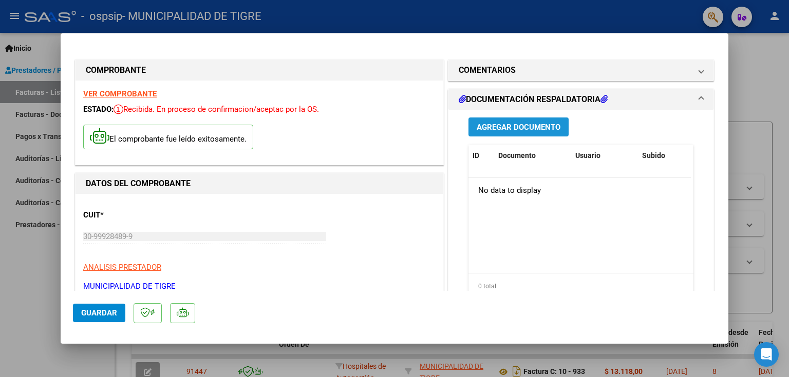
click at [542, 121] on button "Agregar Documento" at bounding box center [518, 127] width 100 height 19
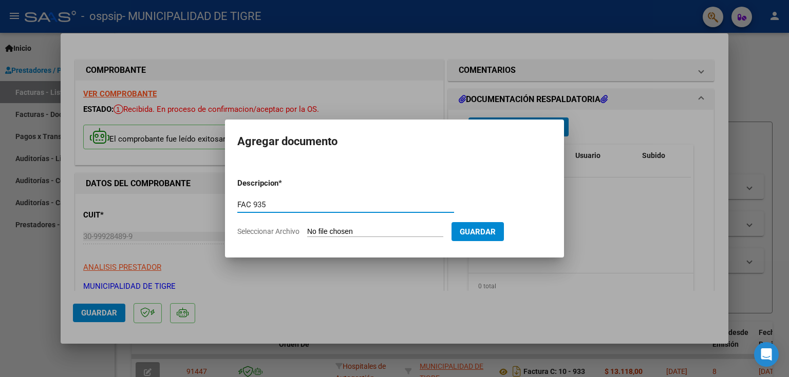
type input "FAC 935"
click at [369, 230] on input "Seleccionar Archivo" at bounding box center [375, 232] width 136 height 10
type input "C:\fakepath\2437 935.pdf"
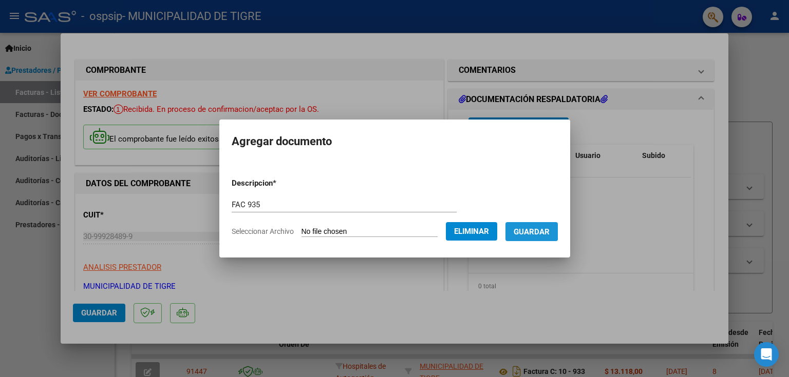
click at [538, 230] on span "Guardar" at bounding box center [531, 231] width 36 height 9
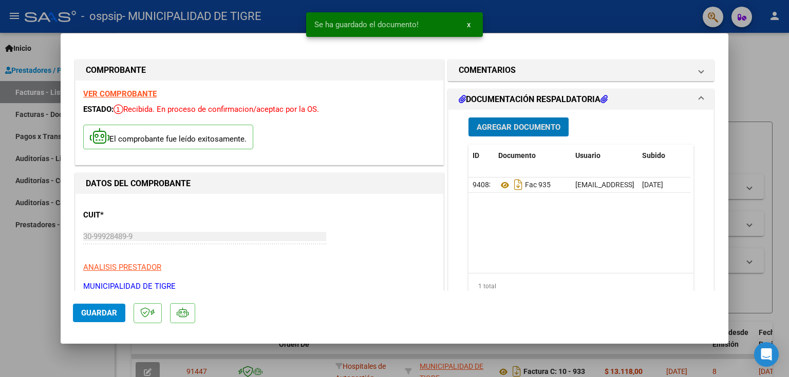
click at [513, 127] on span "Agregar Documento" at bounding box center [518, 127] width 84 height 9
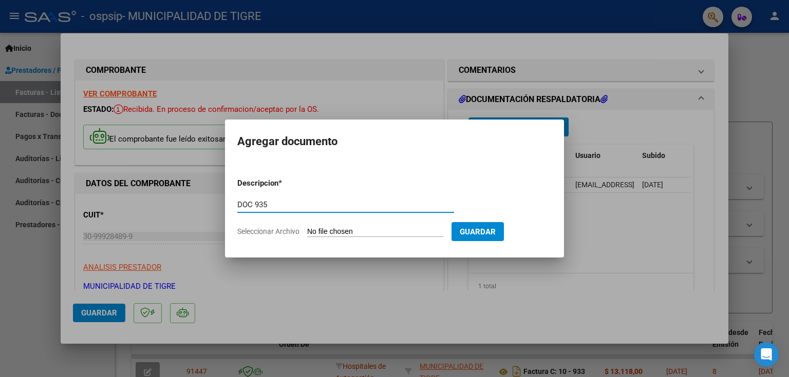
type input "DOC 935"
click at [368, 232] on input "Seleccionar Archivo" at bounding box center [375, 232] width 136 height 10
type input "C:\fakepath\OSPSIP-2437 0010-00000935.pdf"
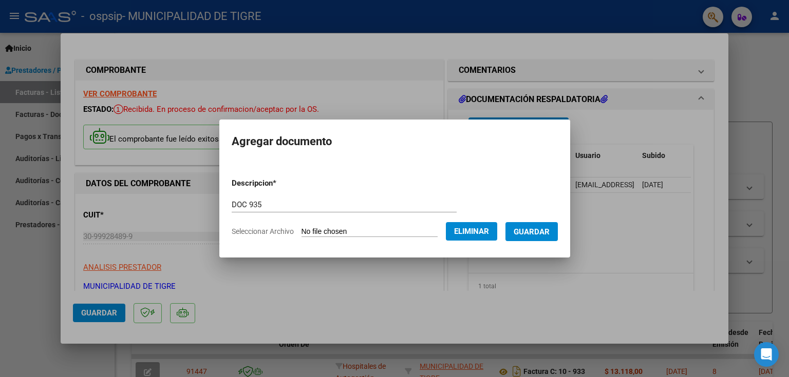
click at [540, 235] on span "Guardar" at bounding box center [531, 231] width 36 height 9
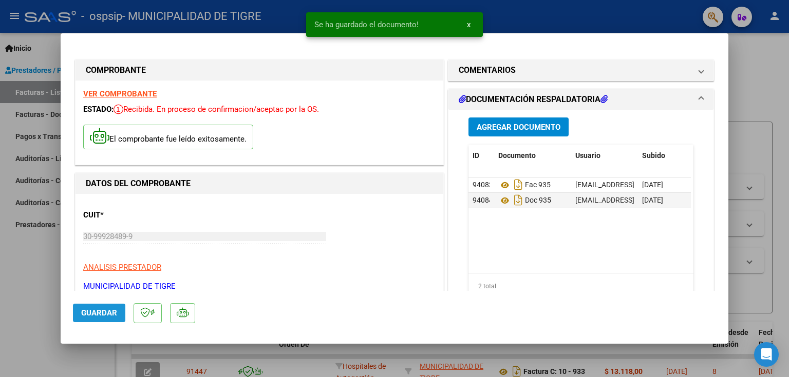
click at [97, 310] on span "Guardar" at bounding box center [99, 313] width 36 height 9
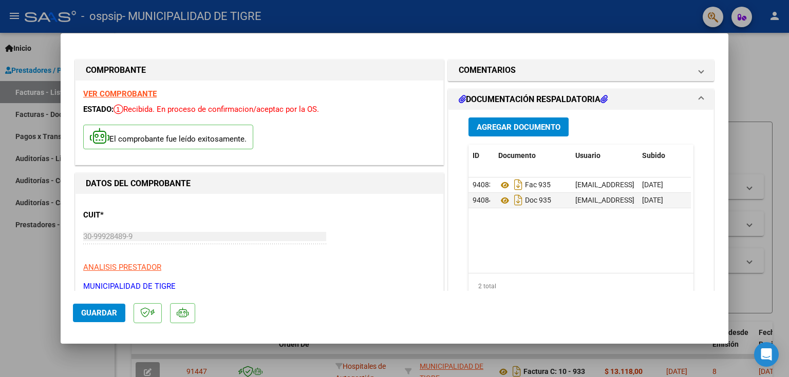
click at [97, 310] on span "Guardar" at bounding box center [99, 313] width 36 height 9
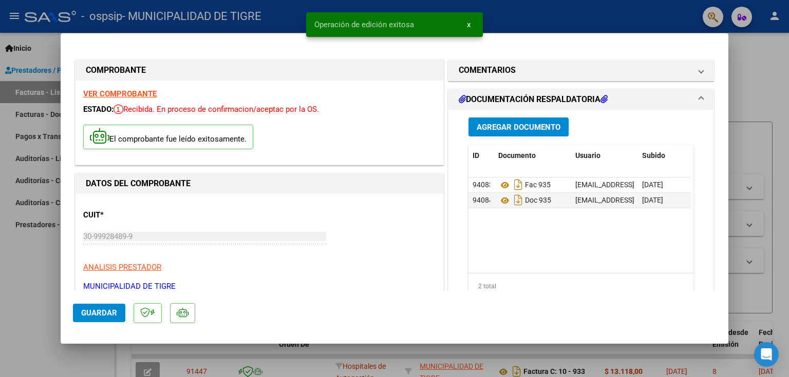
click at [769, 63] on div at bounding box center [394, 188] width 789 height 377
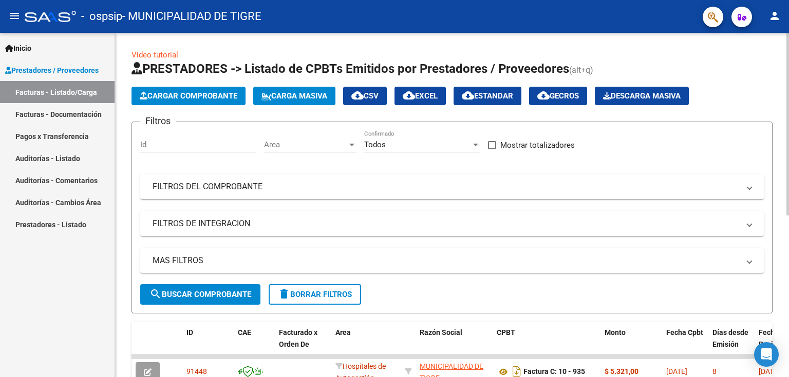
click at [185, 90] on button "Cargar Comprobante" at bounding box center [188, 96] width 114 height 18
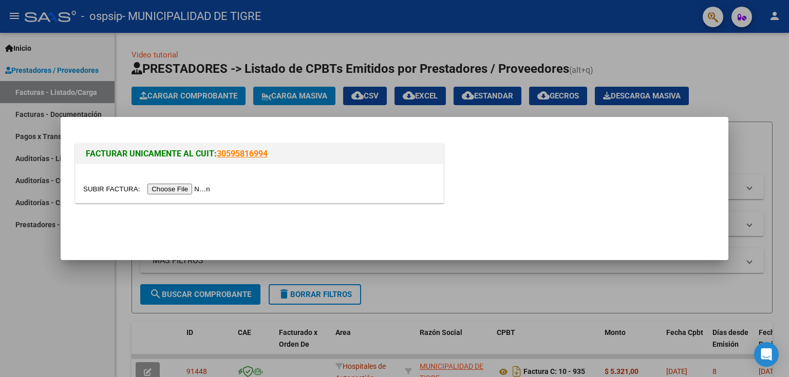
click at [181, 191] on input "file" at bounding box center [148, 189] width 130 height 11
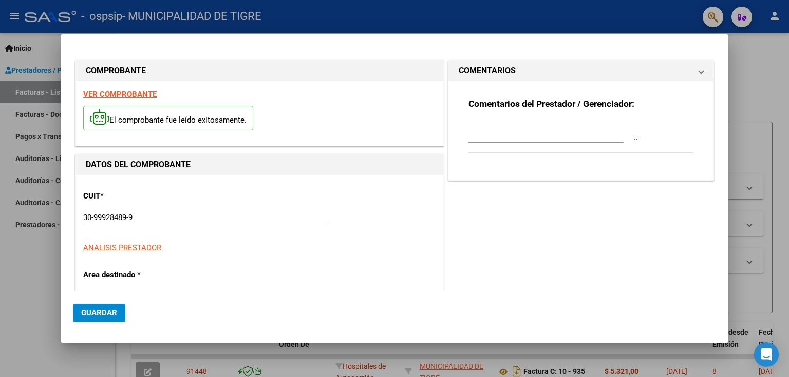
type input "938"
type input "$ 17.512,00"
type input "[DATE]"
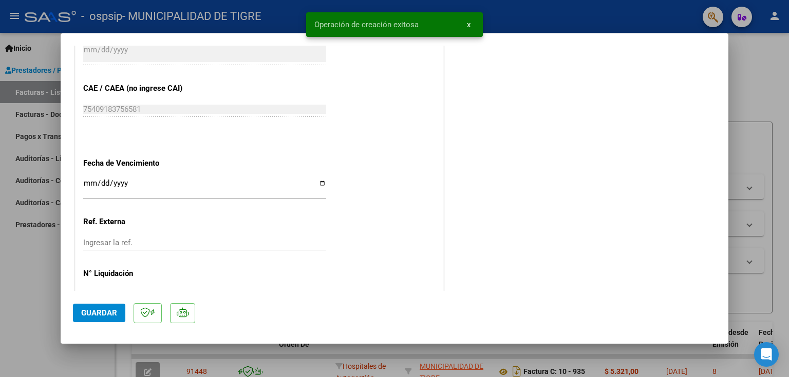
scroll to position [560, 0]
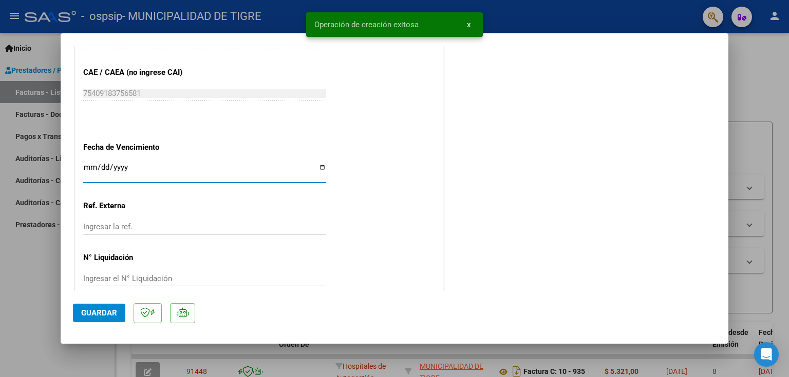
click at [85, 165] on input "Ingresar la fecha" at bounding box center [204, 171] width 243 height 16
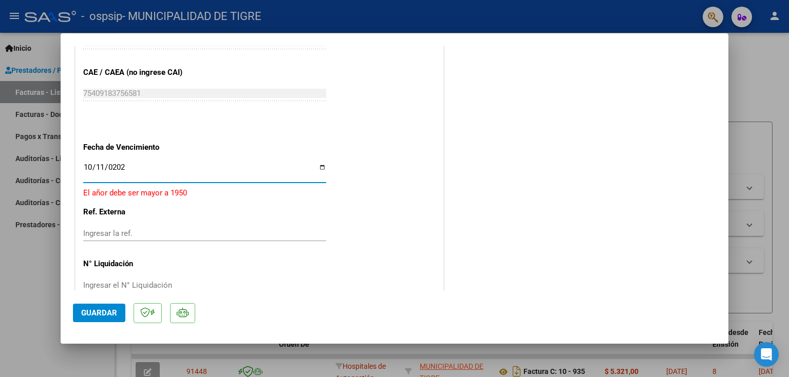
type input "[DATE]"
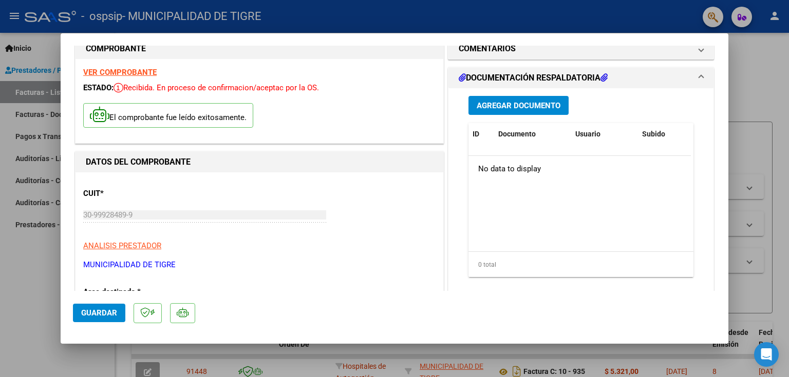
scroll to position [0, 0]
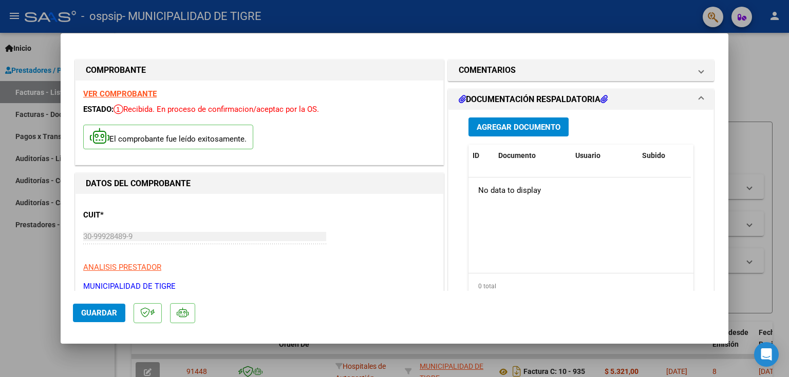
click at [528, 123] on span "Agregar Documento" at bounding box center [518, 127] width 84 height 9
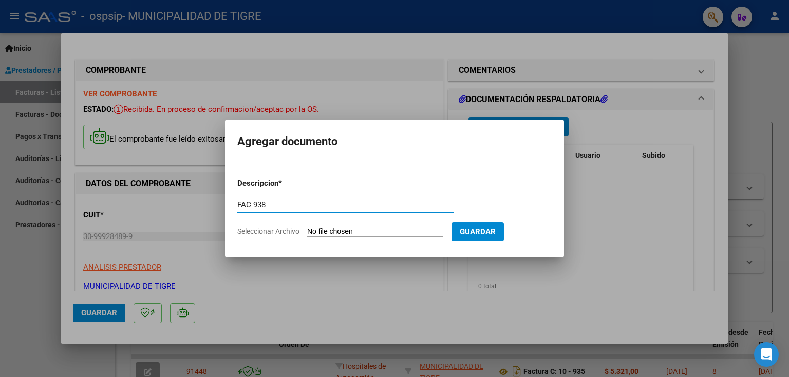
type input "FAC 938"
click at [331, 234] on input "Seleccionar Archivo" at bounding box center [375, 232] width 136 height 10
type input "C:\fakepath\2440 938.pdf"
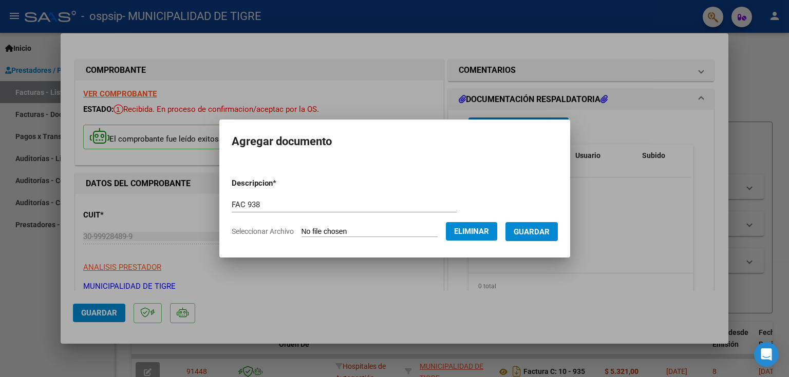
click at [549, 232] on span "Guardar" at bounding box center [531, 231] width 36 height 9
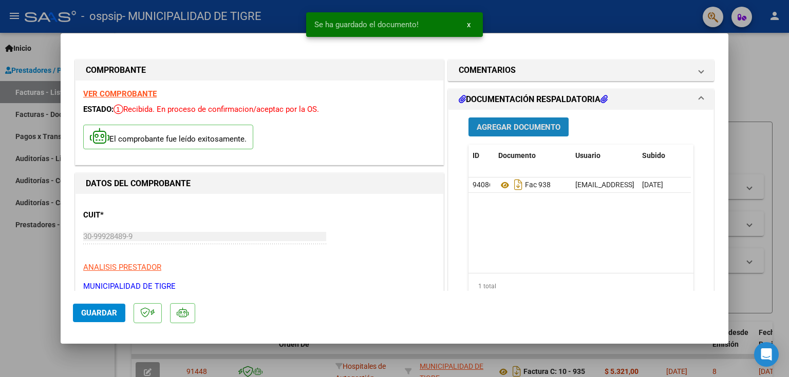
click at [503, 122] on span "Agregar Documento" at bounding box center [518, 126] width 84 height 9
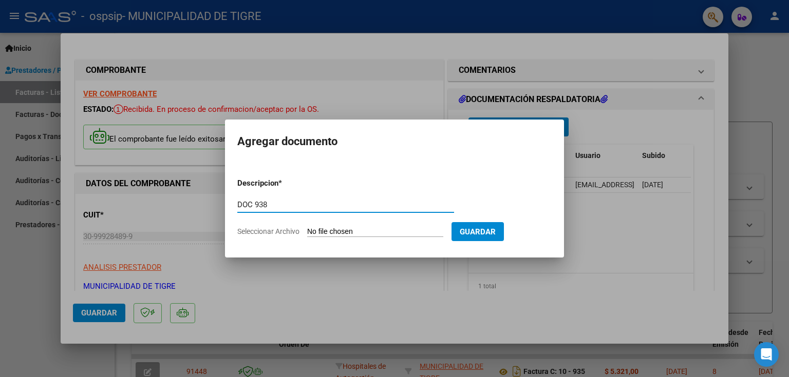
type input "DOC 938"
click at [374, 234] on input "Seleccionar Archivo" at bounding box center [375, 232] width 136 height 10
type input "C:\fakepath\OSPSIP-2440 0010-00000938.pdf"
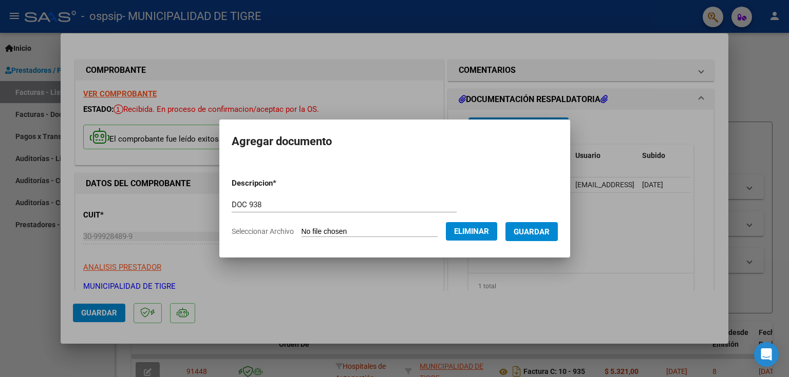
click at [544, 237] on button "Guardar" at bounding box center [531, 231] width 52 height 19
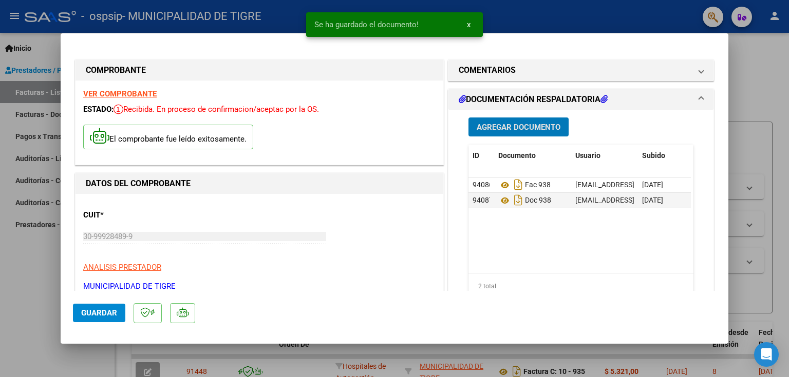
click at [90, 310] on span "Guardar" at bounding box center [99, 313] width 36 height 9
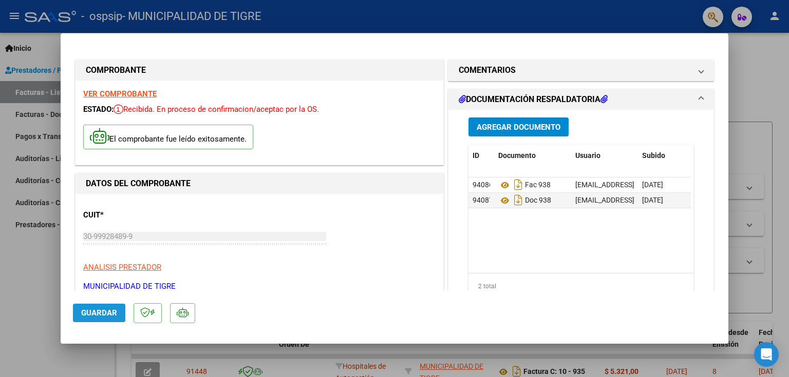
click at [87, 315] on span "Guardar" at bounding box center [99, 313] width 36 height 9
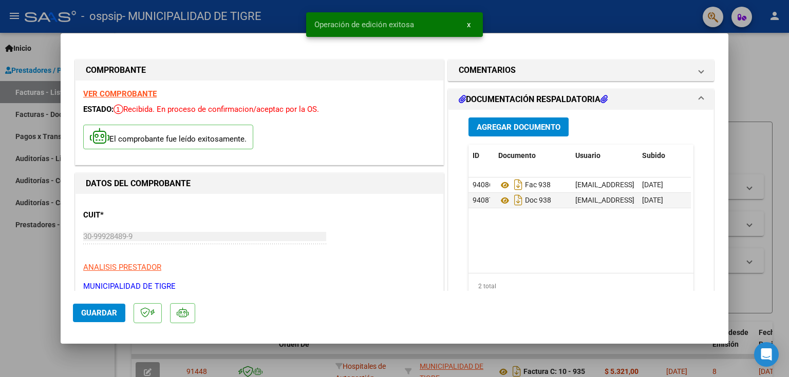
click at [770, 66] on div at bounding box center [394, 188] width 789 height 377
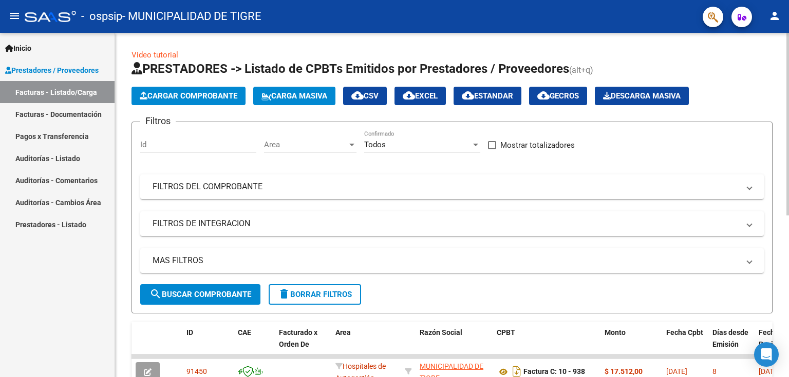
click at [228, 91] on span "Cargar Comprobante" at bounding box center [189, 95] width 98 height 9
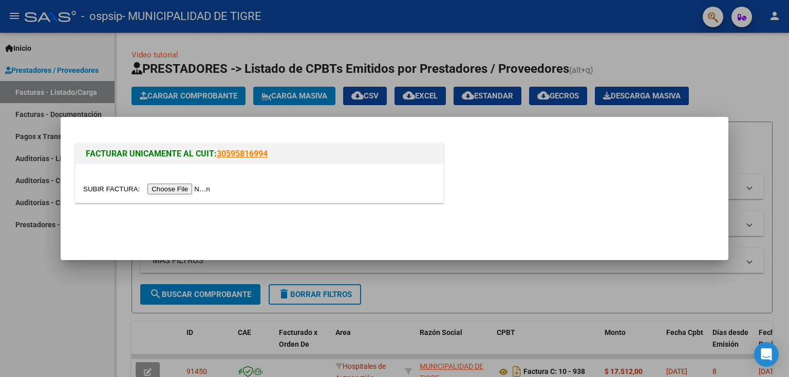
click at [187, 187] on input "file" at bounding box center [148, 189] width 130 height 11
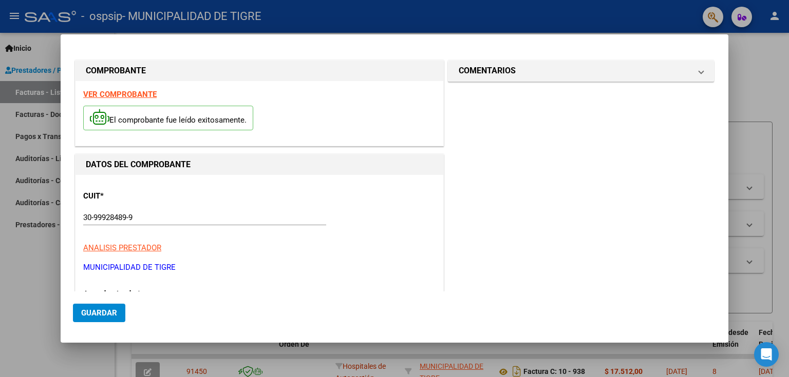
type input "939"
type input "$ 40.716,00"
type input "[DATE]"
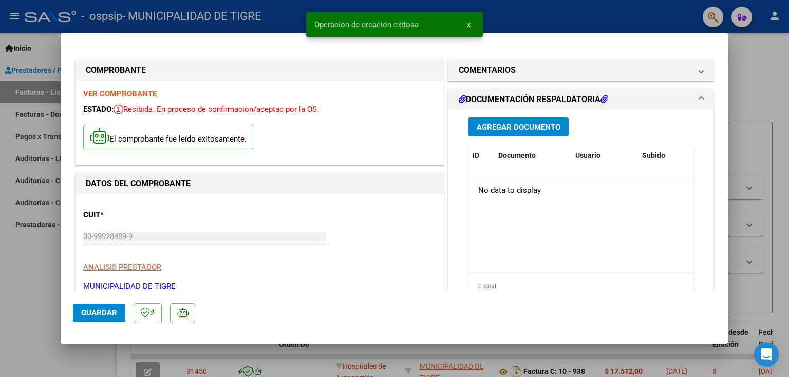
click at [721, 112] on mat-dialog-content "COMPROBANTE VER COMPROBANTE ESTADO: Recibida. En proceso de confirmacion/acepta…" at bounding box center [394, 168] width 667 height 245
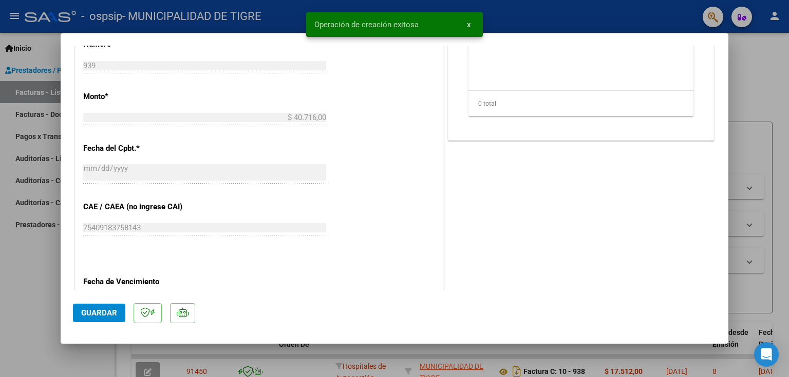
scroll to position [575, 0]
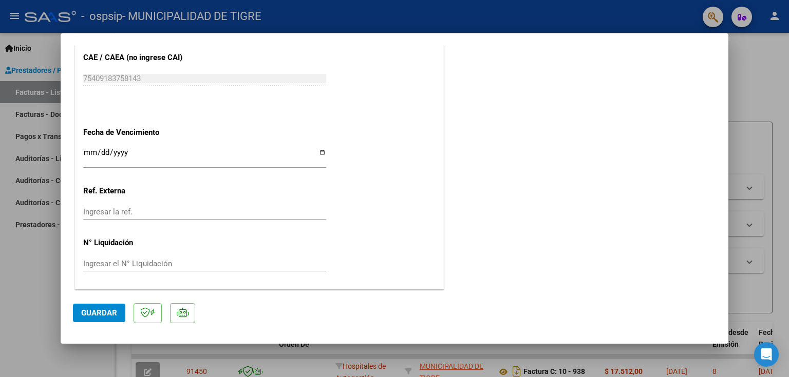
click at [87, 154] on input "Ingresar la fecha" at bounding box center [204, 156] width 243 height 16
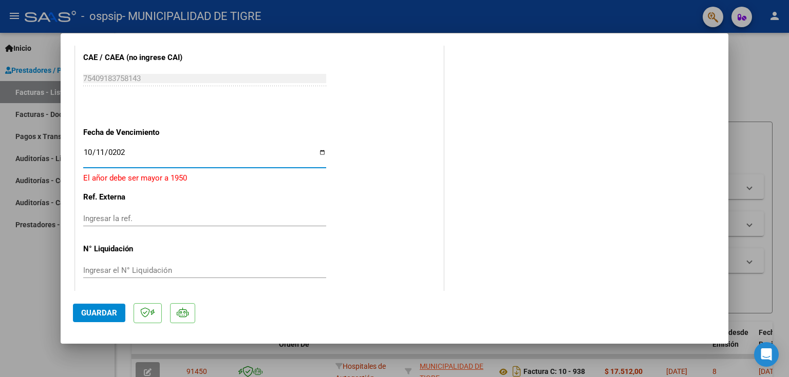
type input "[DATE]"
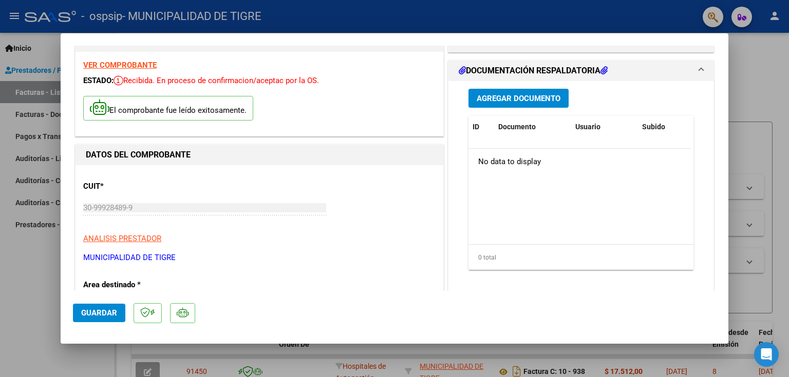
scroll to position [0, 0]
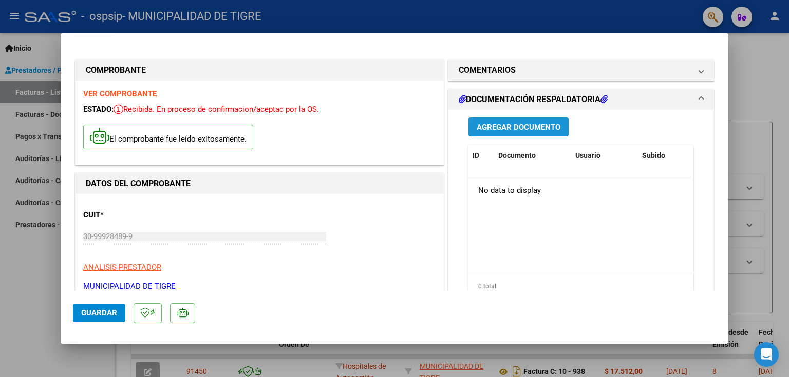
click at [517, 126] on span "Agregar Documento" at bounding box center [518, 127] width 84 height 9
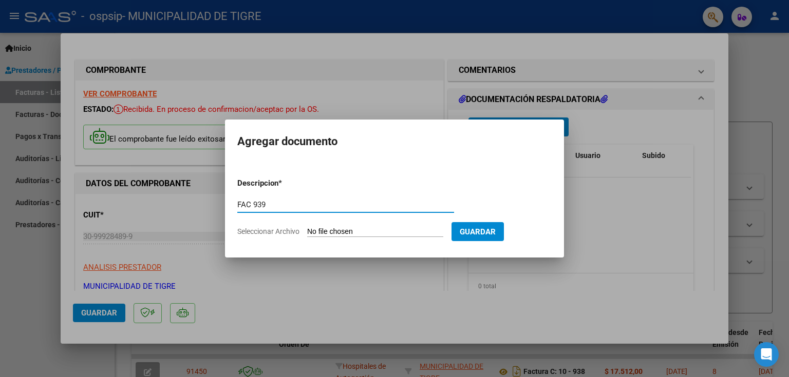
type input "FAC 939"
click at [371, 232] on input "Seleccionar Archivo" at bounding box center [375, 232] width 136 height 10
type input "C:\fakepath\2441 939.pdf"
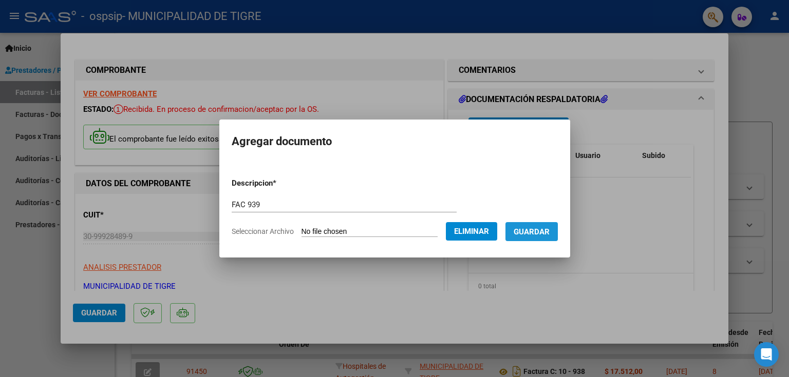
click at [558, 238] on button "Guardar" at bounding box center [531, 231] width 52 height 19
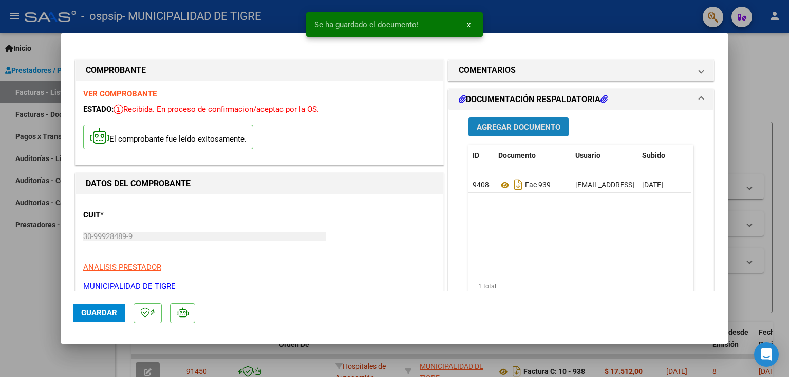
click at [510, 126] on span "Agregar Documento" at bounding box center [518, 127] width 84 height 9
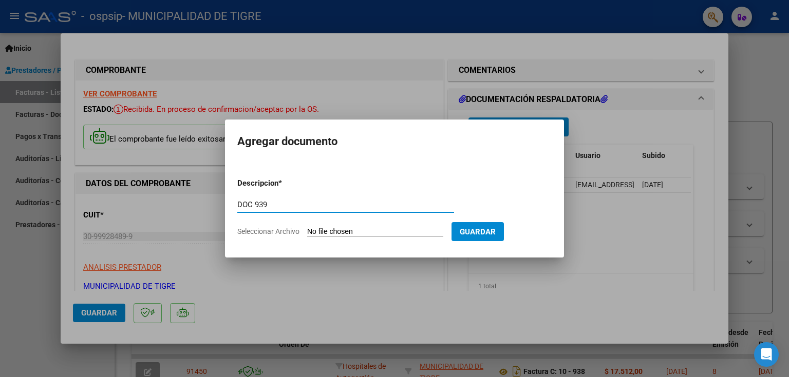
type input "DOC 939"
click at [375, 230] on input "Seleccionar Archivo" at bounding box center [375, 232] width 136 height 10
type input "C:\fakepath\OSPSIP-2441 0010-00000939.pdf"
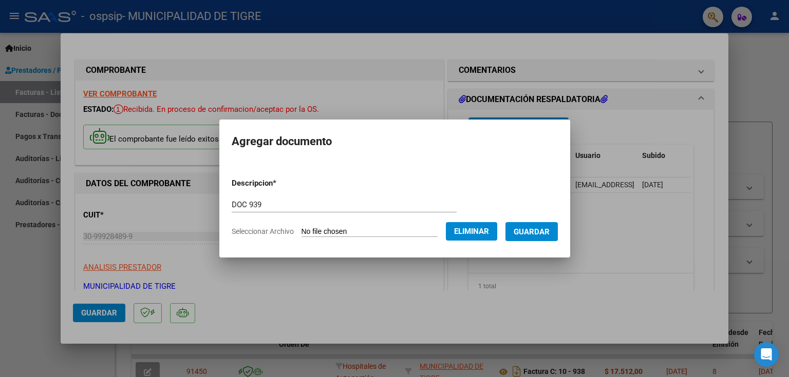
click at [538, 234] on span "Guardar" at bounding box center [531, 231] width 36 height 9
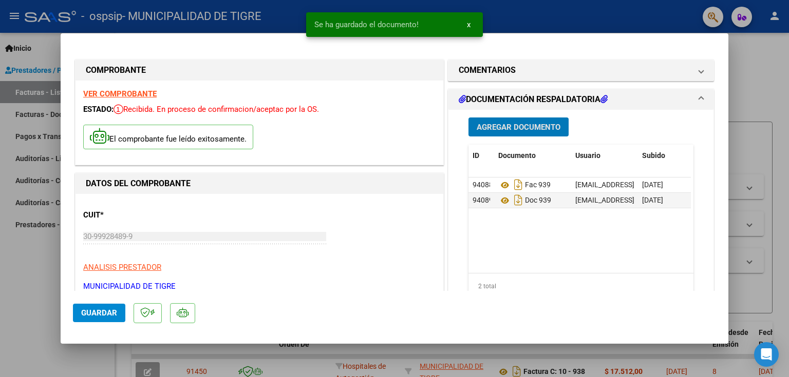
click at [94, 317] on span "Guardar" at bounding box center [99, 313] width 36 height 9
click at [751, 66] on div at bounding box center [394, 188] width 789 height 377
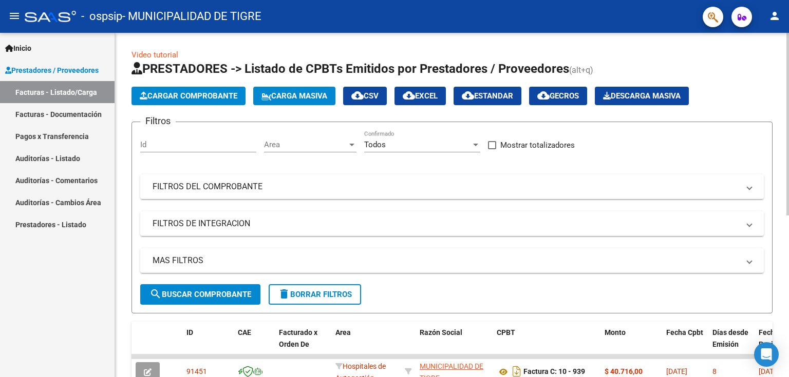
click at [182, 94] on span "Cargar Comprobante" at bounding box center [189, 95] width 98 height 9
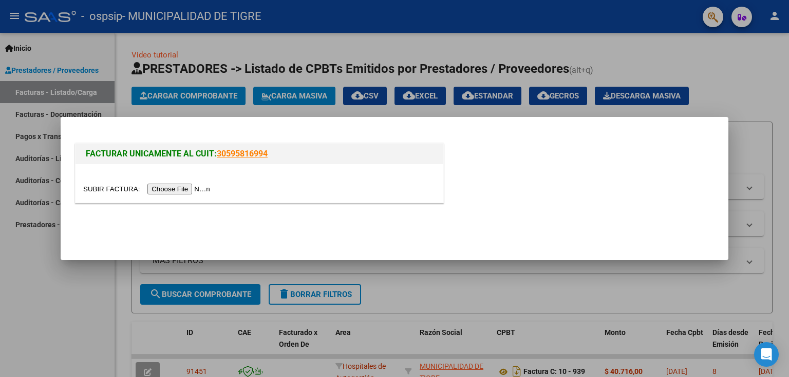
click at [173, 188] on input "file" at bounding box center [148, 189] width 130 height 11
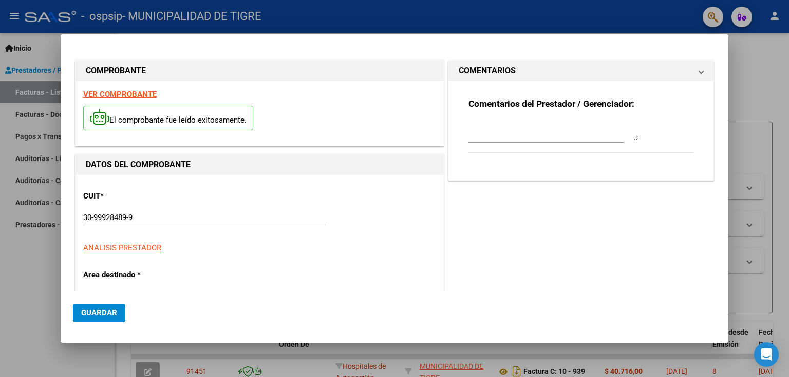
type input "940"
type input "$ 11.036,00"
type input "[DATE]"
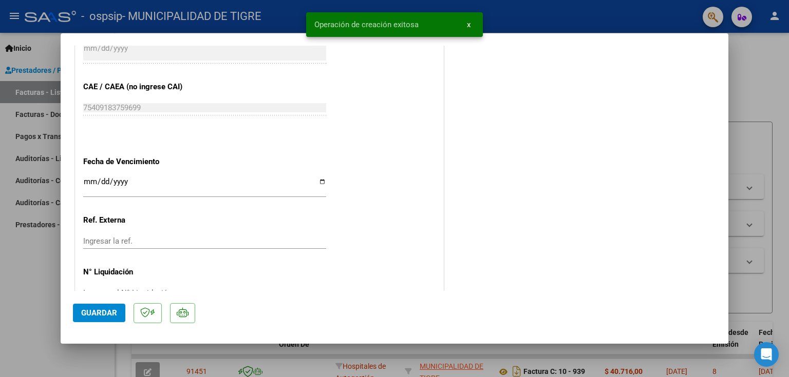
scroll to position [564, 0]
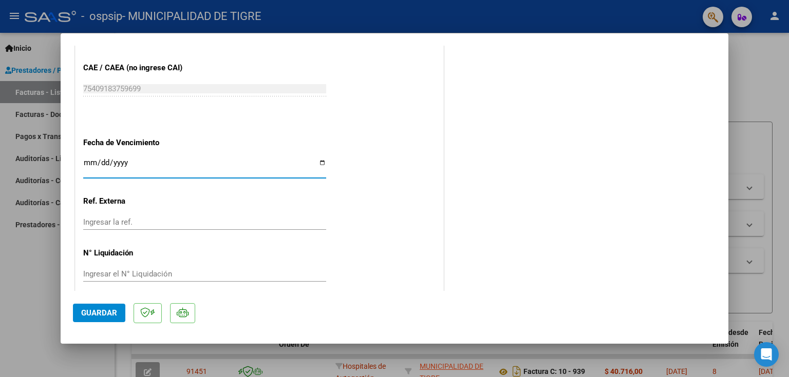
click at [88, 161] on input "Ingresar la fecha" at bounding box center [204, 167] width 243 height 16
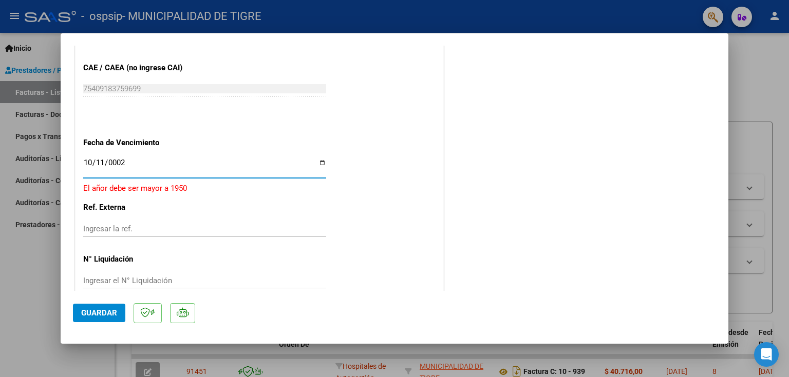
type input "0025-10-11"
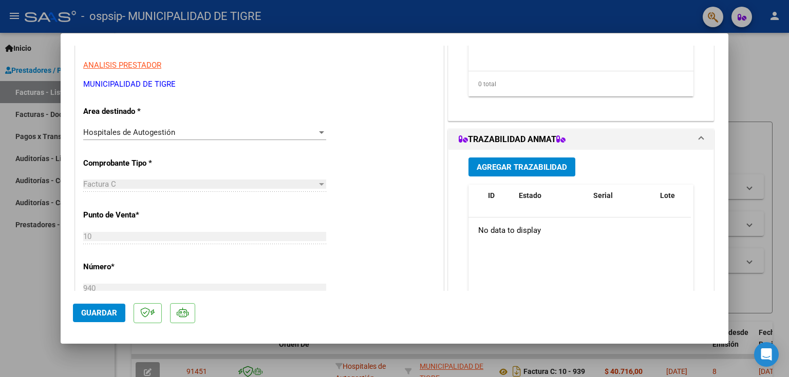
drag, startPoint x: 728, startPoint y: 224, endPoint x: 676, endPoint y: 39, distance: 192.0
click at [727, 31] on div "COMPROBANTE VER COMPROBANTE ESTADO: Recibida. En proceso de confirmacion/acepta…" at bounding box center [394, 188] width 789 height 377
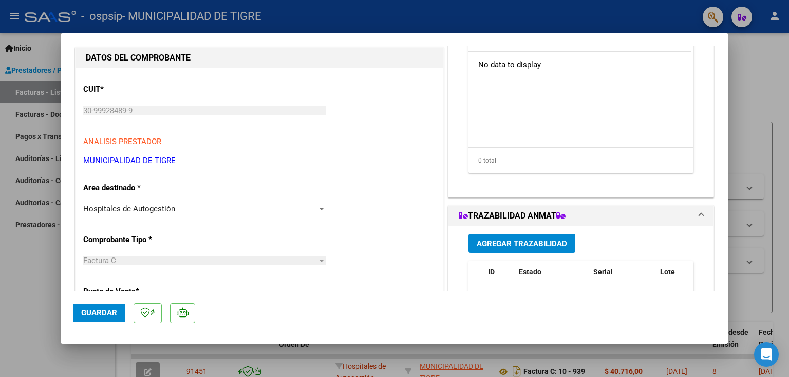
scroll to position [0, 0]
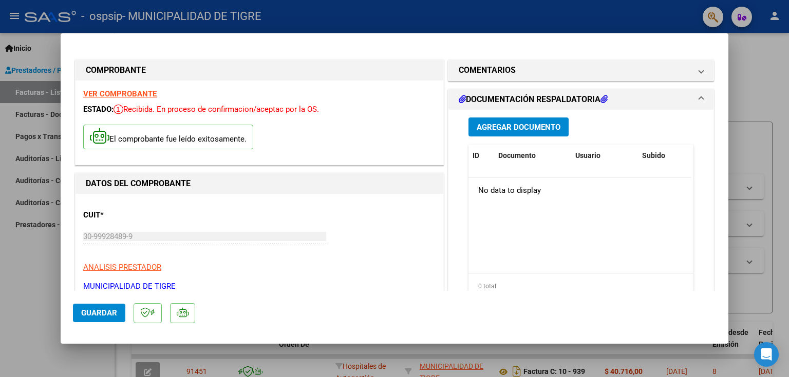
click at [507, 125] on span "Agregar Documento" at bounding box center [518, 127] width 84 height 9
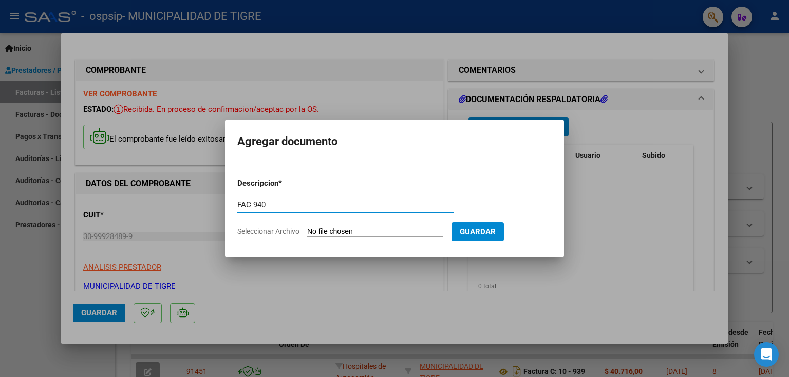
type input "FAC 940"
click at [375, 233] on input "Seleccionar Archivo" at bounding box center [375, 232] width 136 height 10
type input "C:\fakepath\2442 940.pdf"
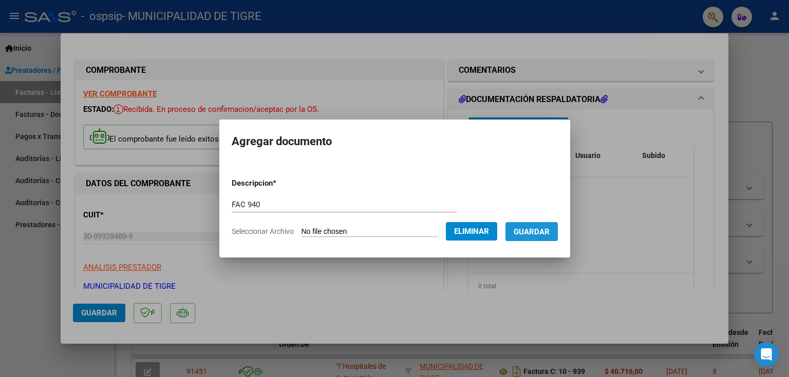
click at [538, 229] on span "Guardar" at bounding box center [531, 231] width 36 height 9
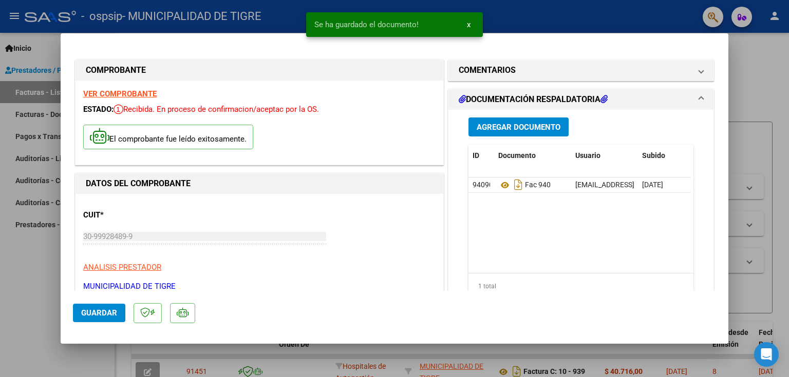
click at [514, 128] on span "Agregar Documento" at bounding box center [518, 127] width 84 height 9
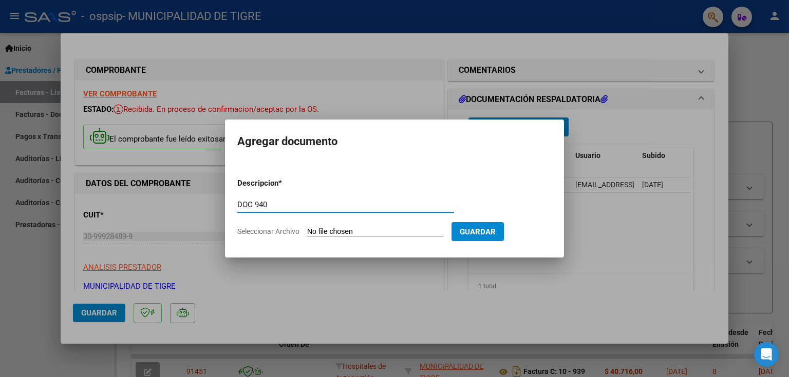
type input "DOC 940"
click at [347, 232] on input "Seleccionar Archivo" at bounding box center [375, 232] width 136 height 10
type input "C:\fakepath\OSPSIP-2442 0010-00000940.pdf"
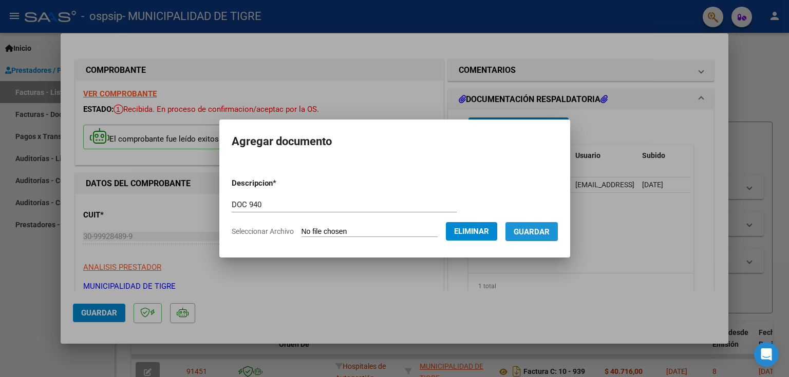
click at [549, 232] on span "Guardar" at bounding box center [531, 231] width 36 height 9
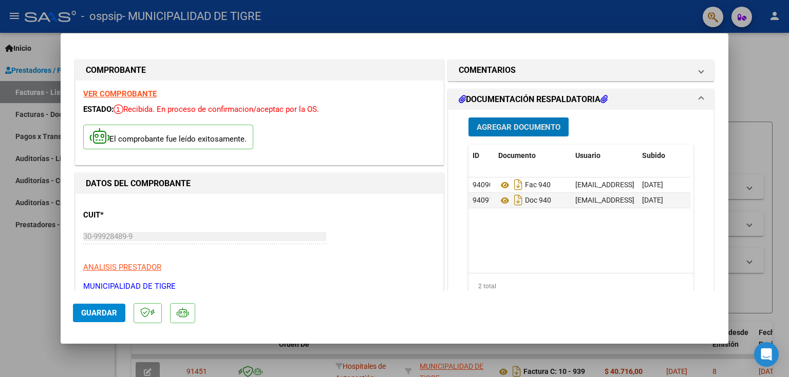
click at [99, 309] on span "Guardar" at bounding box center [99, 313] width 36 height 9
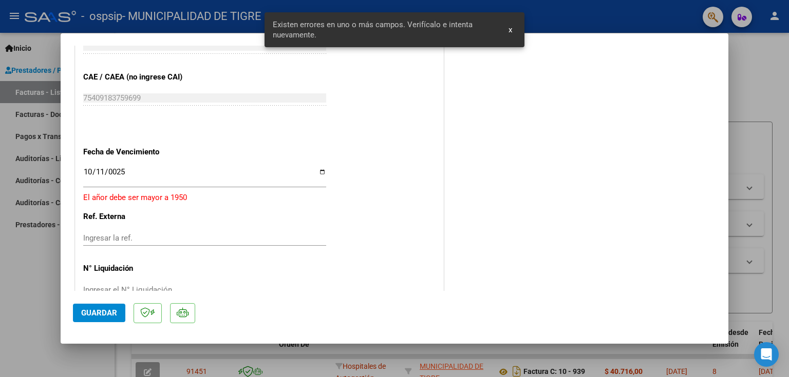
scroll to position [561, 0]
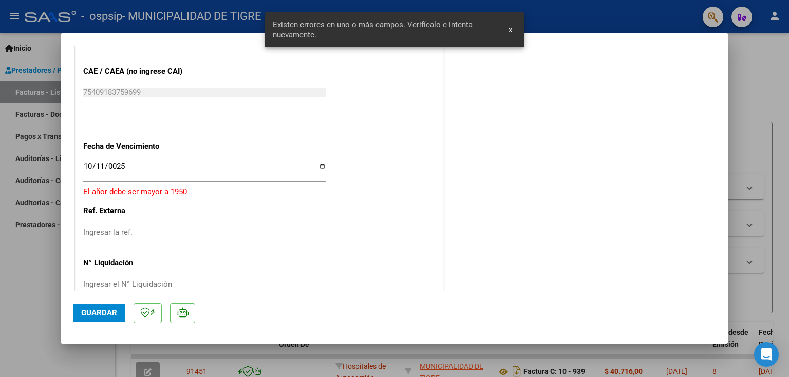
click at [511, 29] on span "x" at bounding box center [510, 29] width 4 height 9
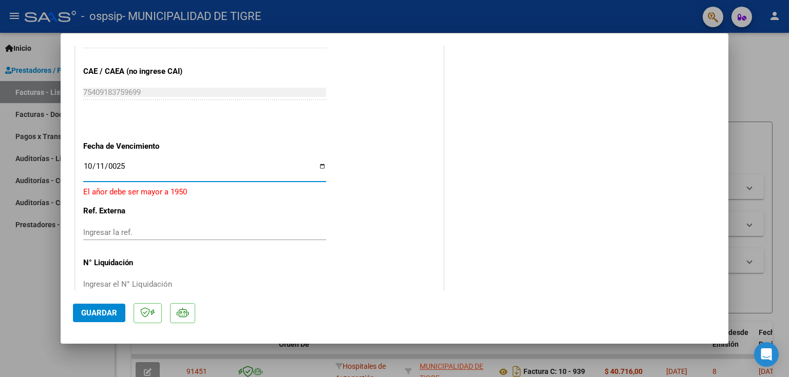
click at [115, 166] on input "0025-10-11" at bounding box center [204, 170] width 243 height 16
type input "[DATE]"
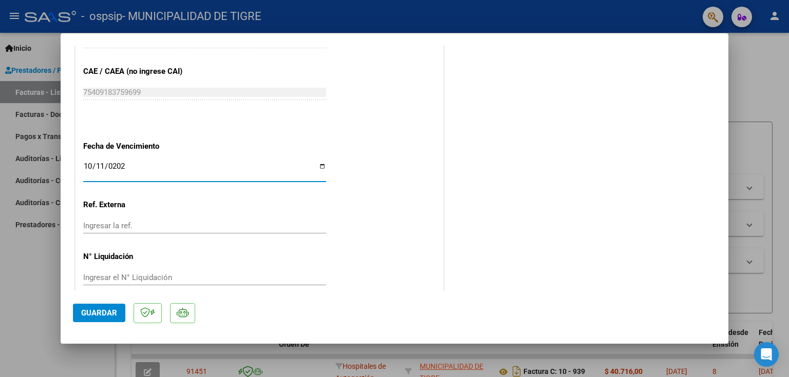
click at [100, 312] on span "Guardar" at bounding box center [99, 313] width 36 height 9
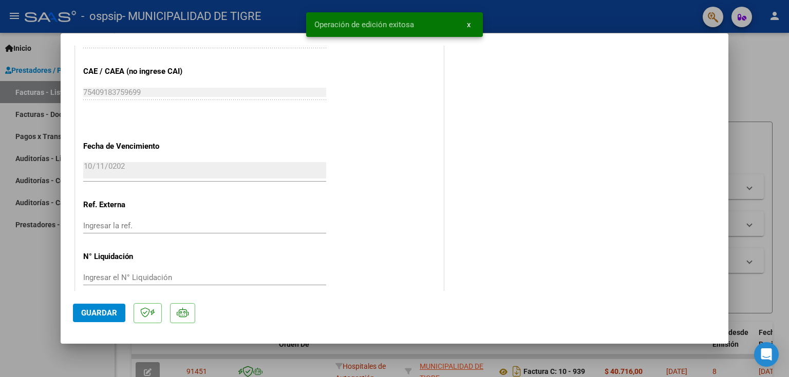
click at [773, 78] on div at bounding box center [394, 188] width 789 height 377
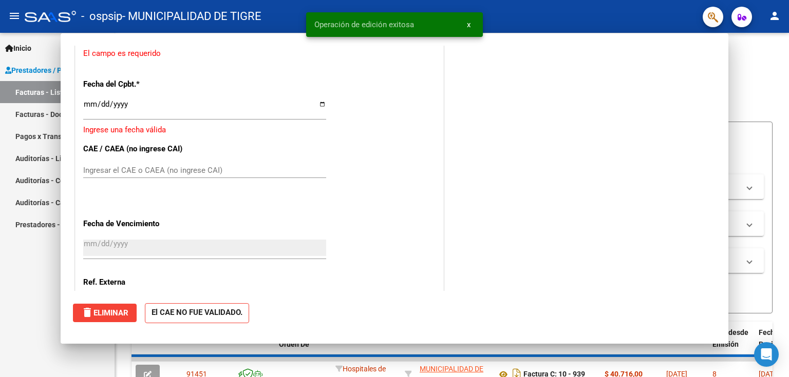
scroll to position [0, 0]
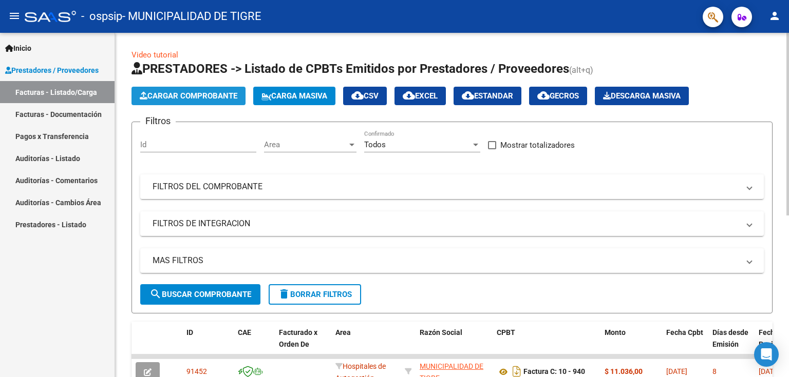
click at [169, 97] on span "Cargar Comprobante" at bounding box center [189, 95] width 98 height 9
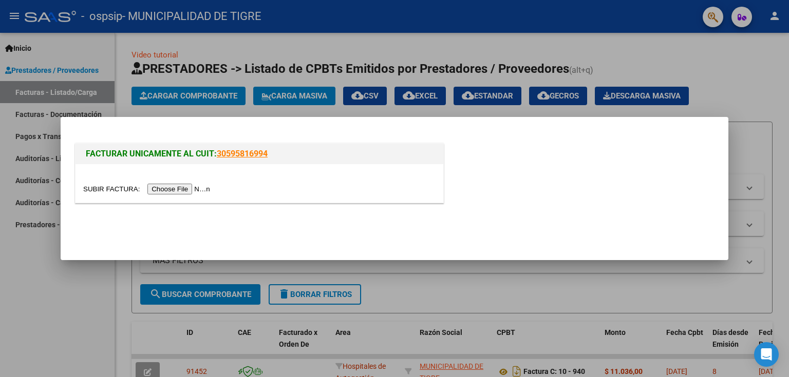
click at [178, 187] on input "file" at bounding box center [148, 189] width 130 height 11
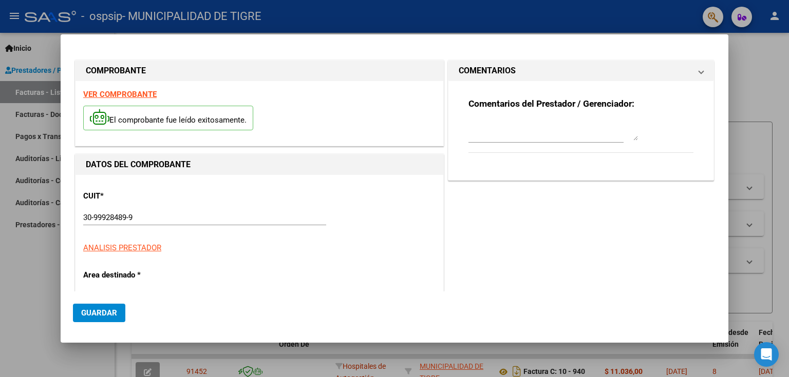
type input "941"
type input "$ 15.950,00"
type input "[DATE]"
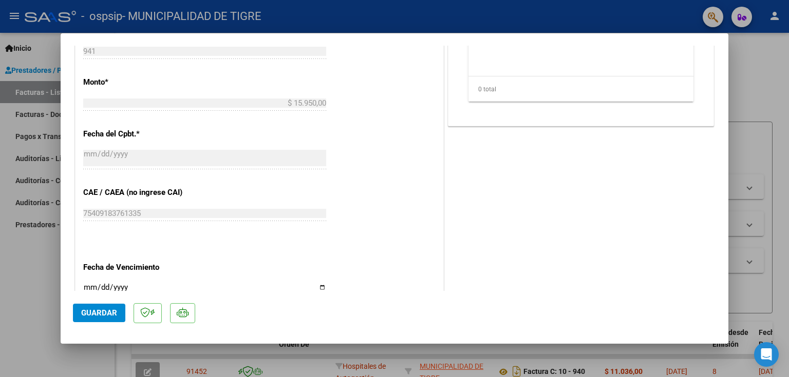
scroll to position [454, 0]
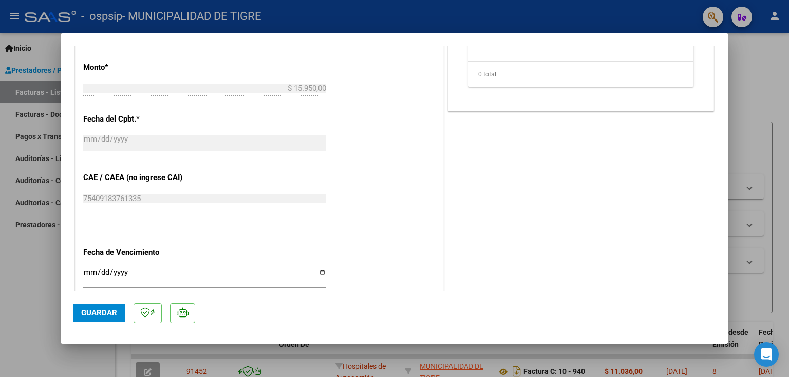
click at [83, 271] on input "Ingresar la fecha" at bounding box center [204, 277] width 243 height 16
type input "[DATE]"
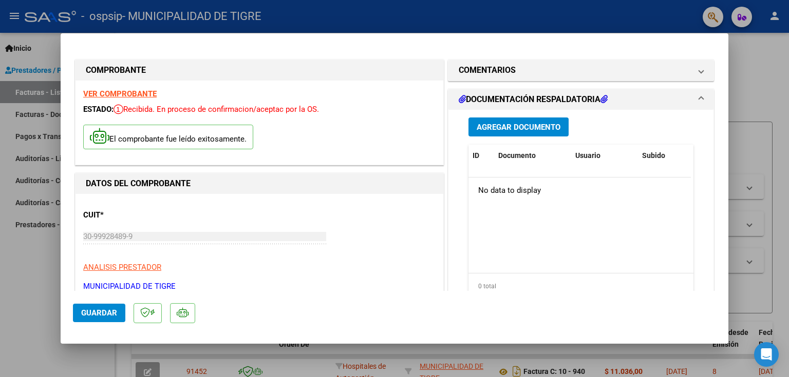
click at [509, 130] on span "Agregar Documento" at bounding box center [518, 127] width 84 height 9
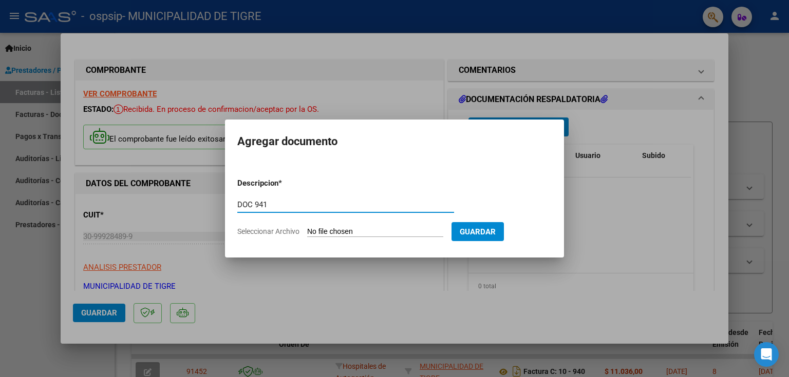
type input "DOC 941"
click at [368, 234] on input "Seleccionar Archivo" at bounding box center [375, 232] width 136 height 10
type input "C:\fakepath\2443 941.pdf"
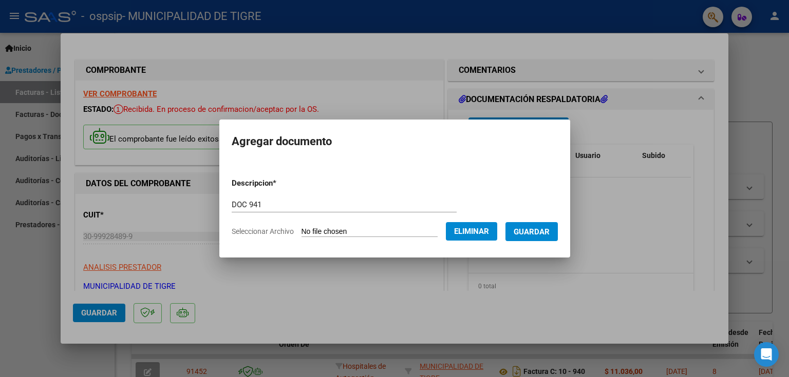
click at [538, 228] on span "Guardar" at bounding box center [531, 231] width 36 height 9
